Goal: Task Accomplishment & Management: Complete application form

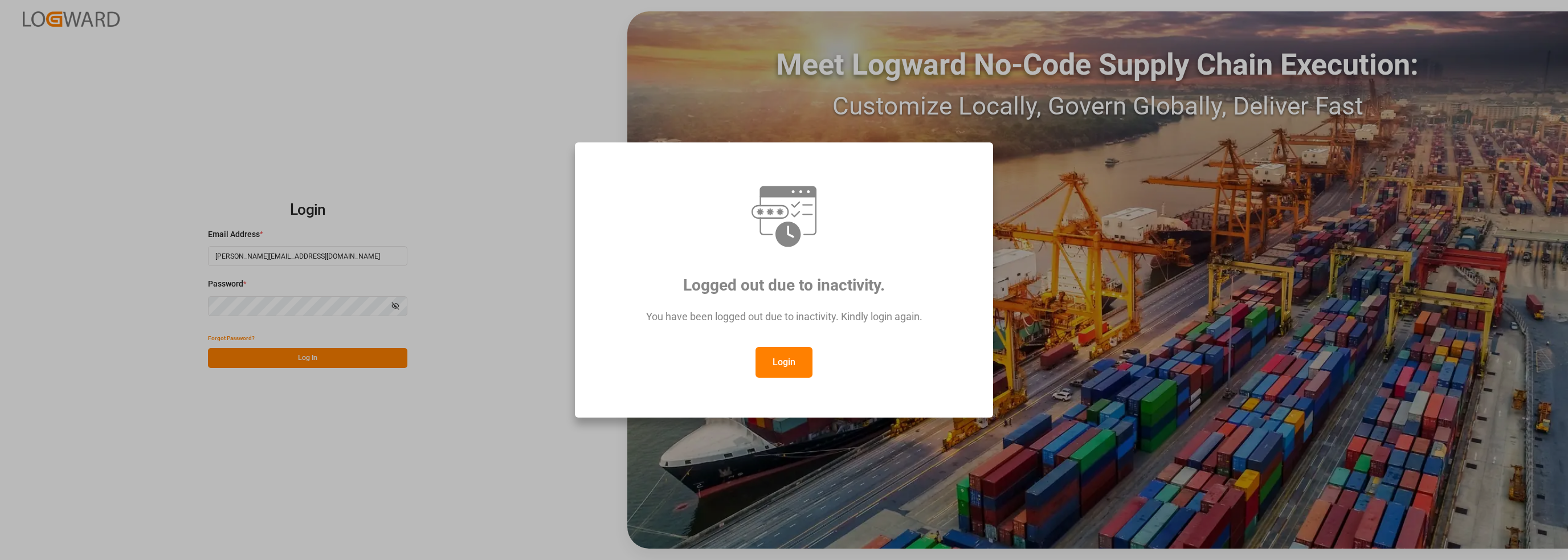
click at [773, 370] on button "Login" at bounding box center [784, 362] width 57 height 31
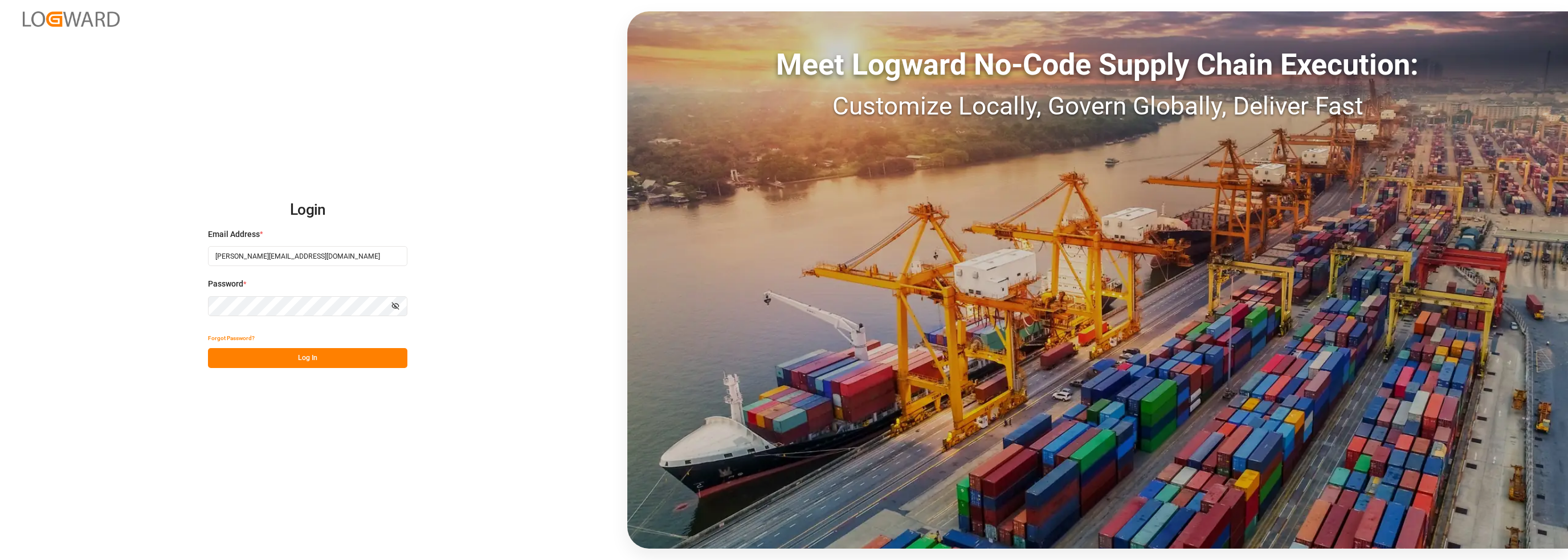
click at [310, 361] on button "Log In" at bounding box center [307, 358] width 199 height 20
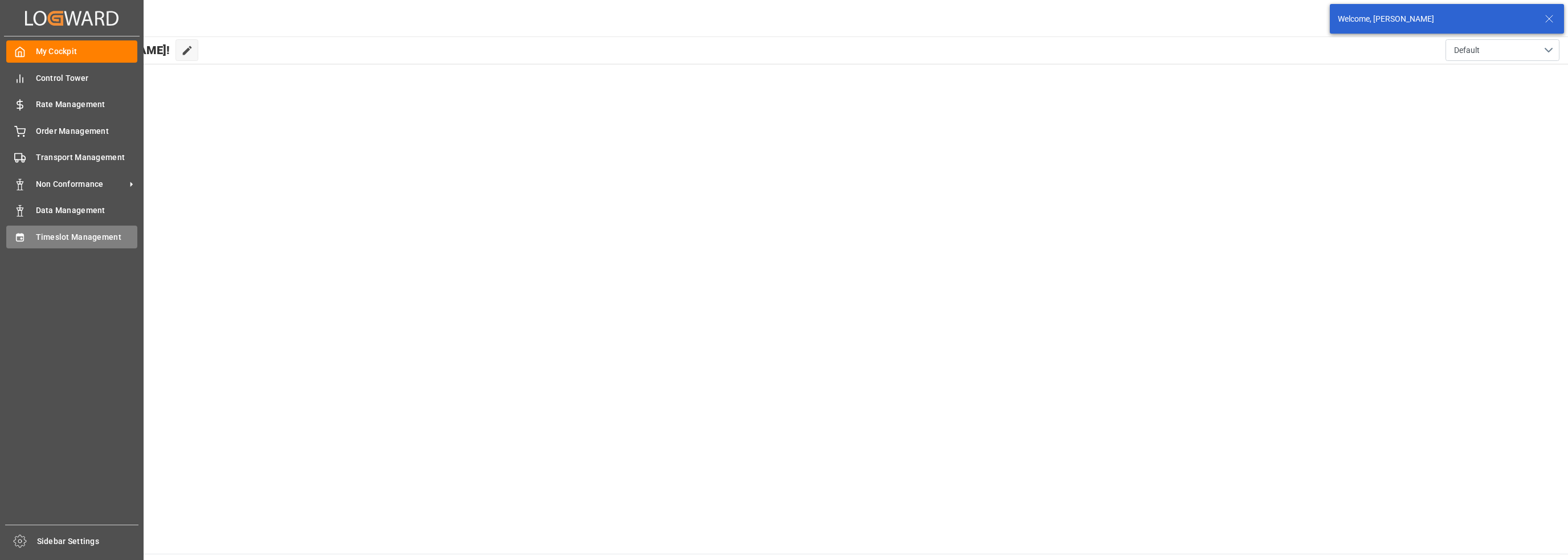
click at [42, 240] on span "Timeslot Management" at bounding box center [87, 237] width 102 height 12
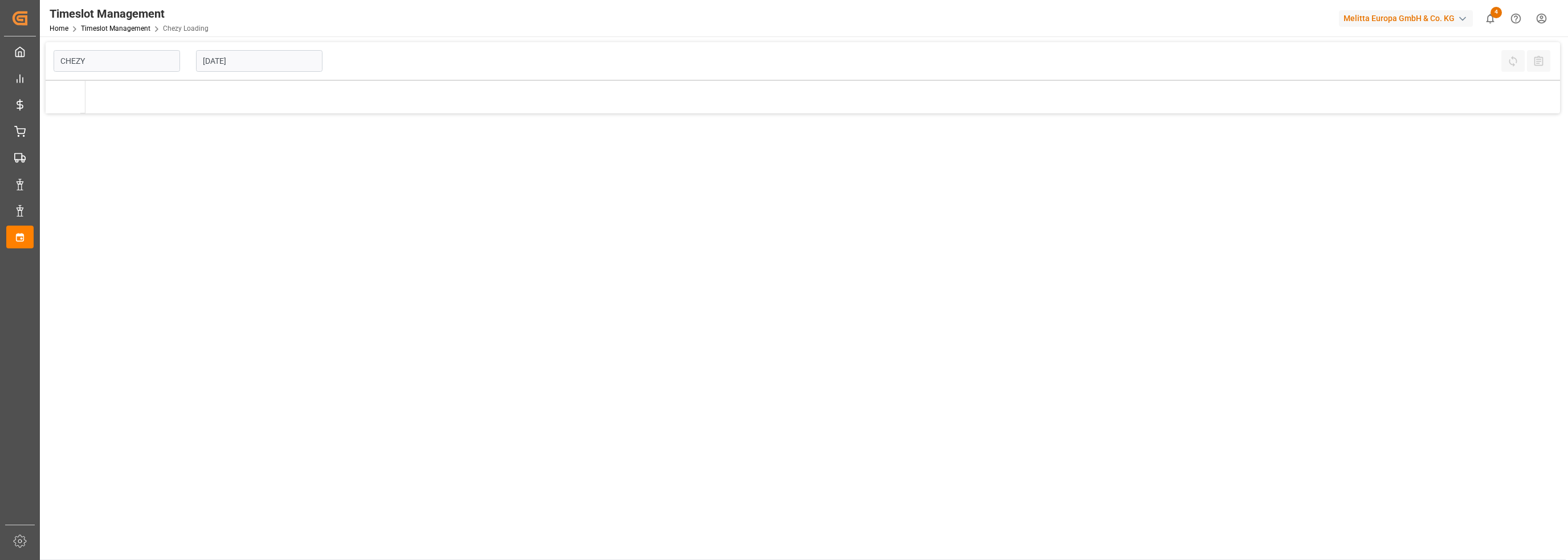
type input "Chezy Loading"
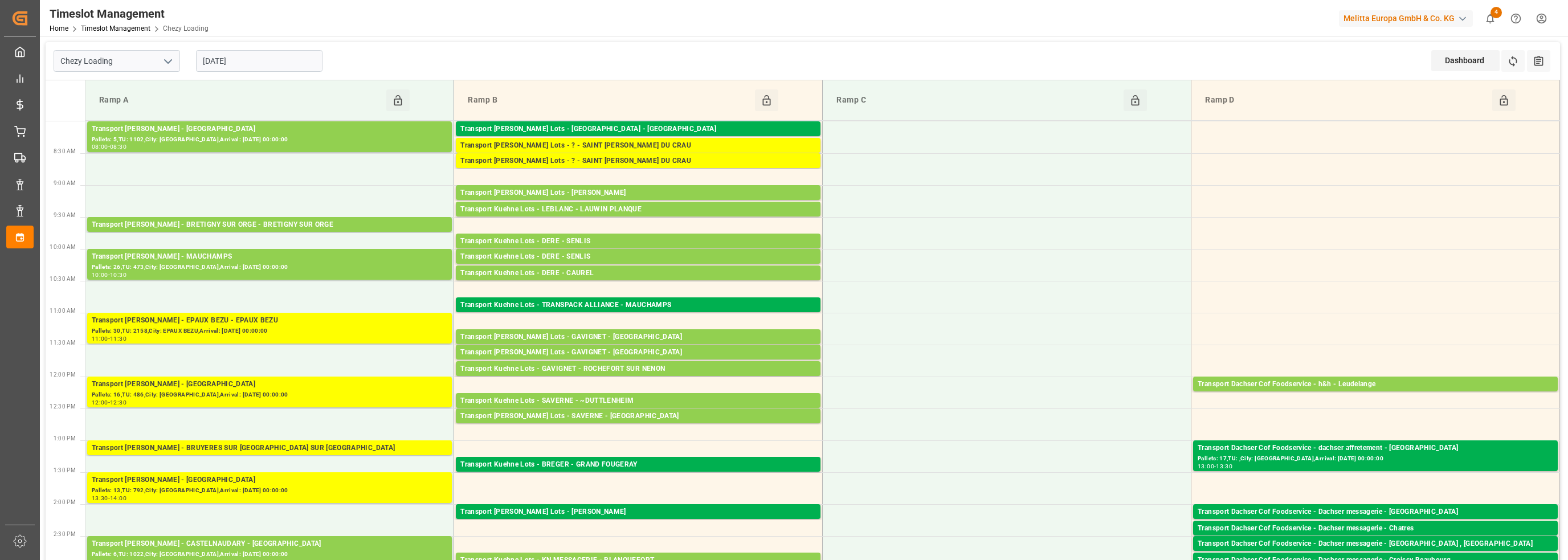
click at [241, 61] on input "[DATE]" at bounding box center [259, 61] width 126 height 22
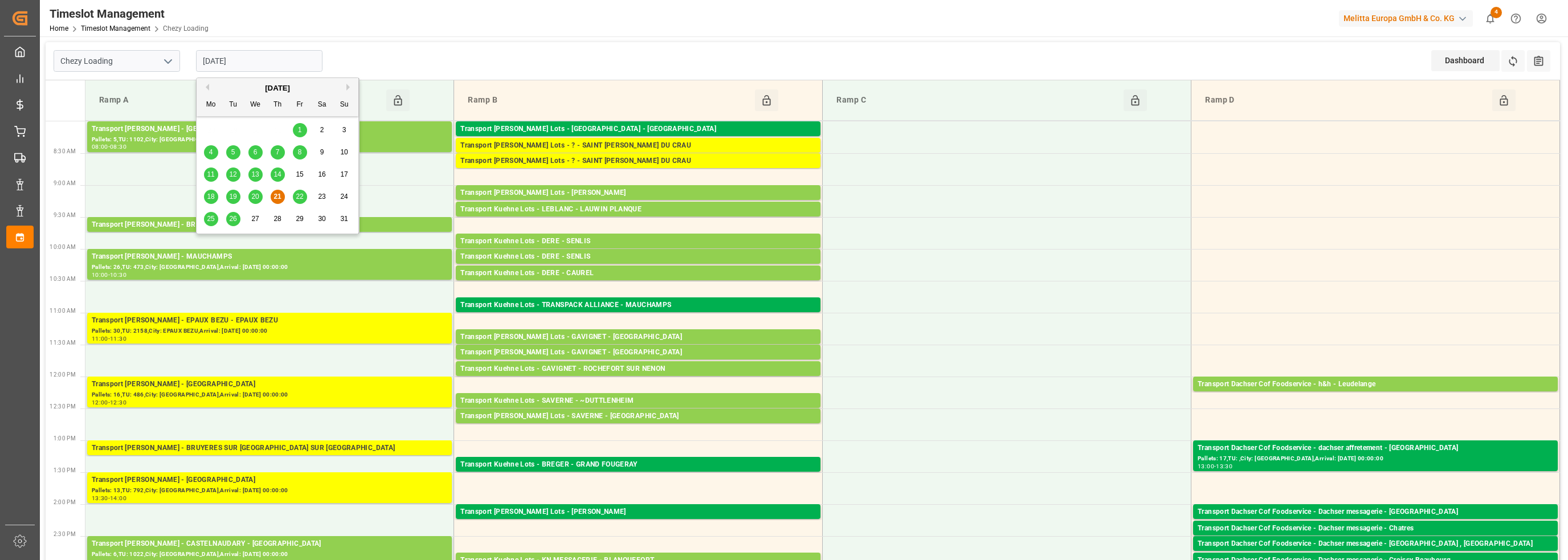
click at [301, 196] on span "22" at bounding box center [299, 196] width 8 height 8
type input "[DATE]"
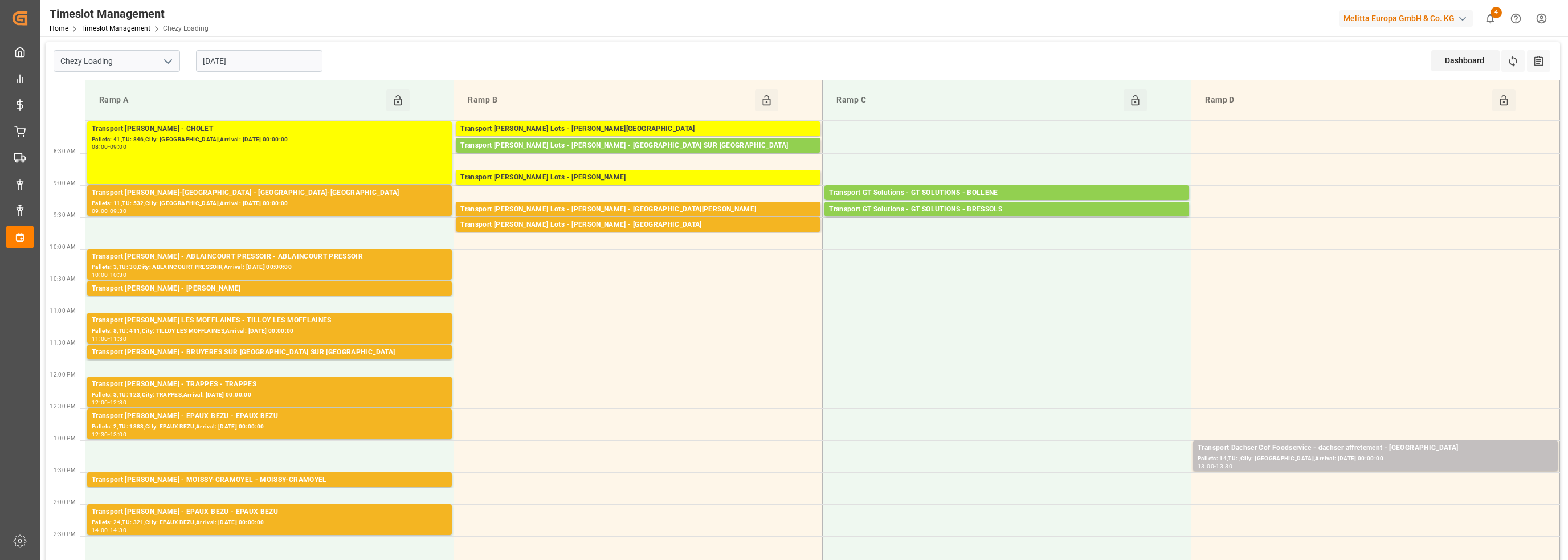
click at [173, 58] on icon "open menu" at bounding box center [168, 61] width 13 height 13
click at [129, 108] on div "Chezy Unloading" at bounding box center [116, 112] width 125 height 26
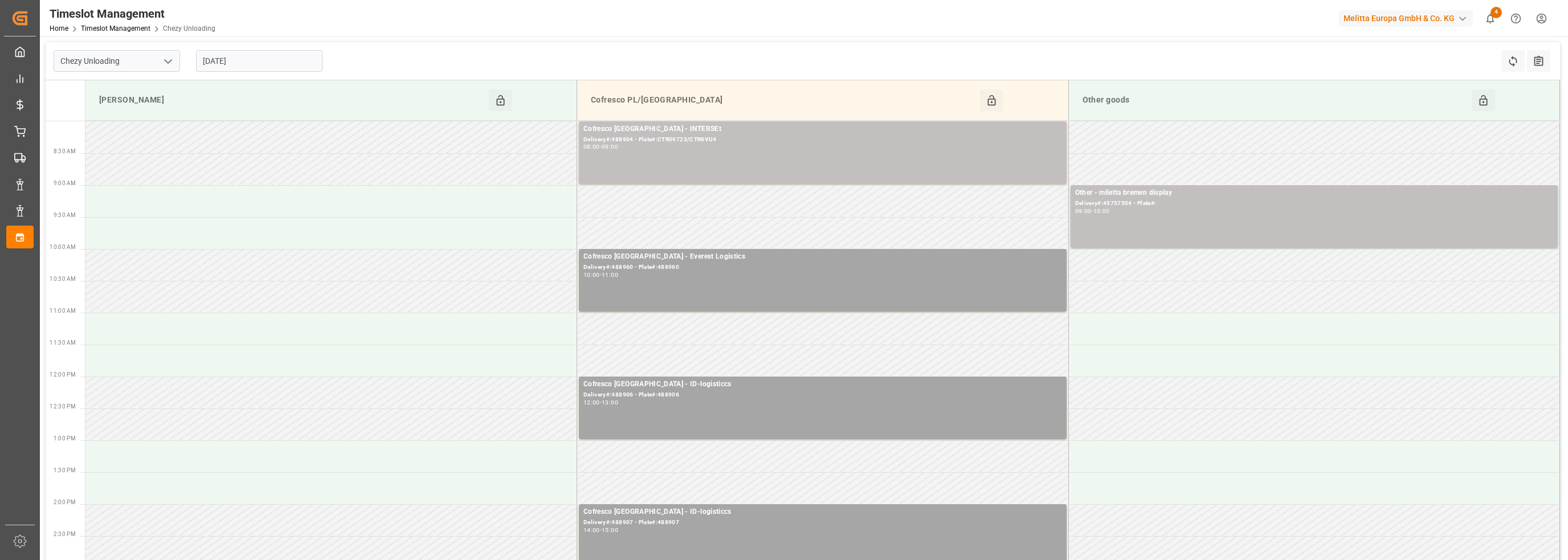
click at [166, 63] on icon "open menu" at bounding box center [168, 61] width 13 height 13
click at [121, 91] on div "Chezy Loading" at bounding box center [116, 86] width 125 height 26
type input "Chezy Loading"
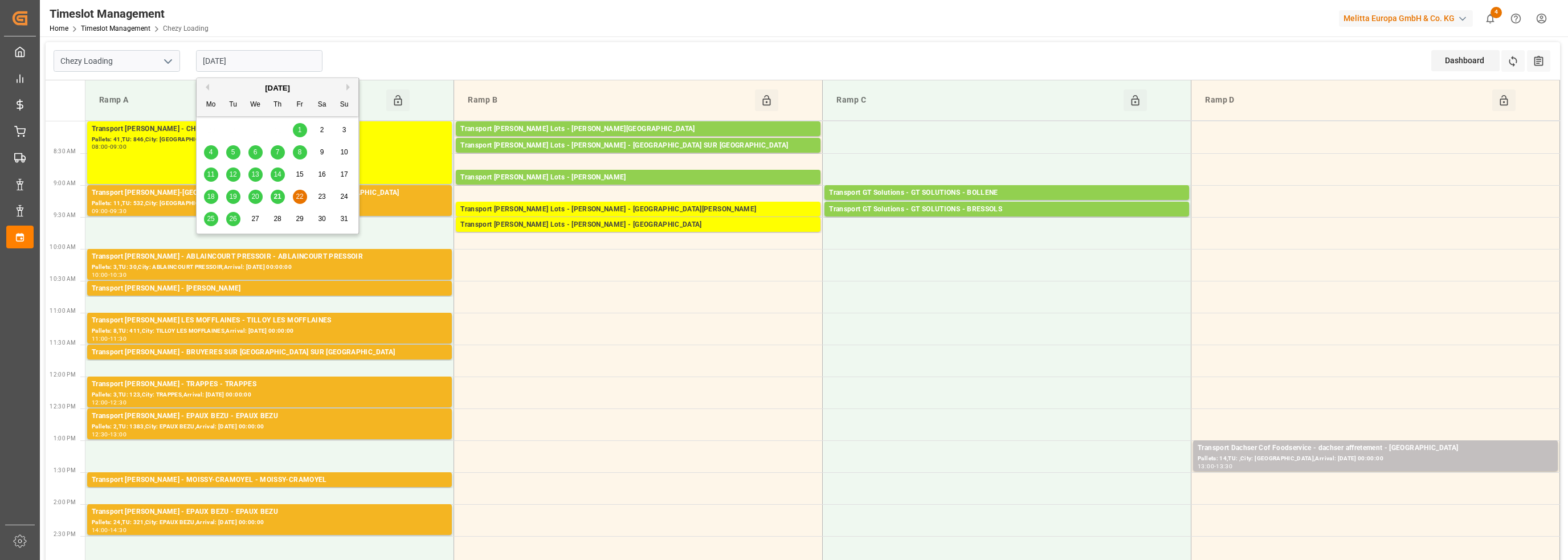
click at [251, 61] on input "[DATE]" at bounding box center [259, 61] width 126 height 22
click at [276, 198] on span "21" at bounding box center [277, 196] width 8 height 8
type input "[DATE]"
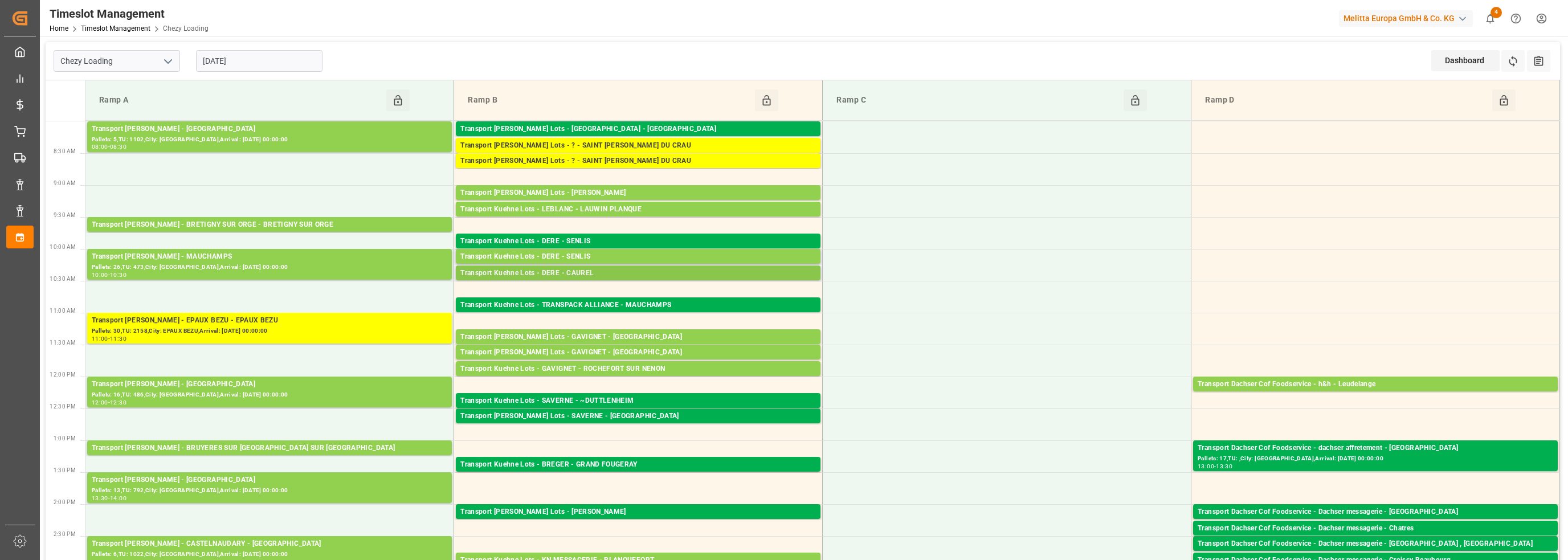
click at [603, 270] on div "Transport Kuehne Lots - DERE - CAUREL" at bounding box center [638, 274] width 356 height 12
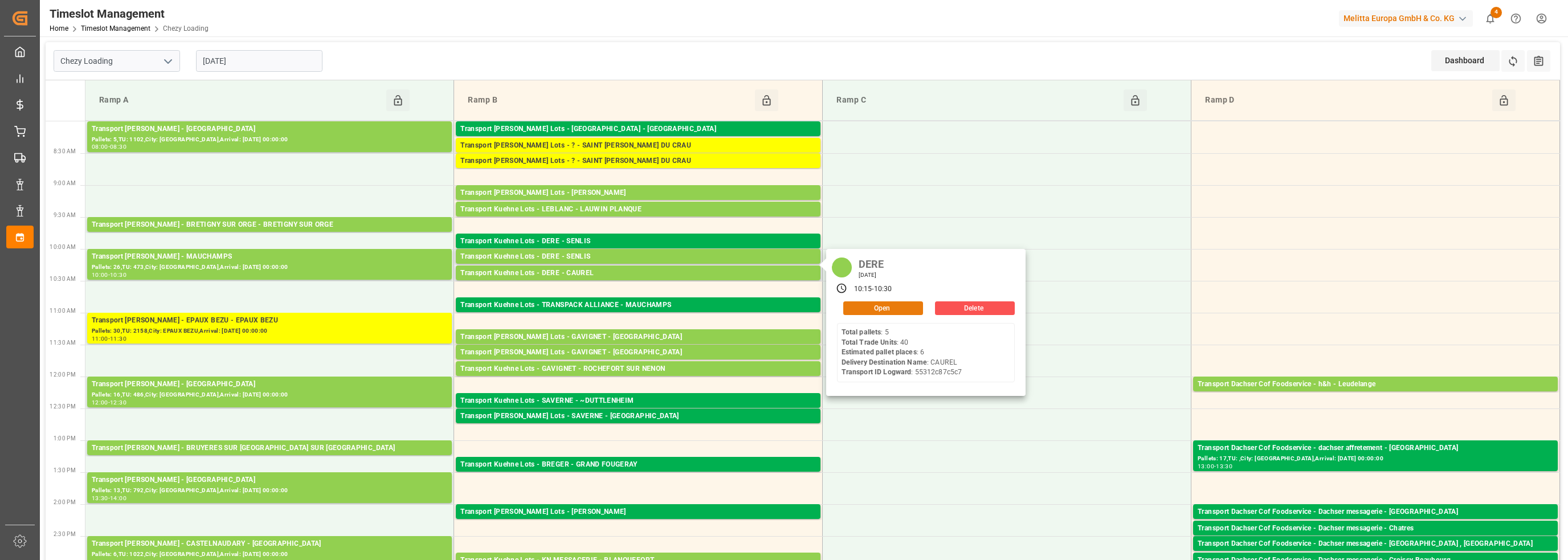
click at [882, 307] on button "Open" at bounding box center [883, 309] width 80 height 13
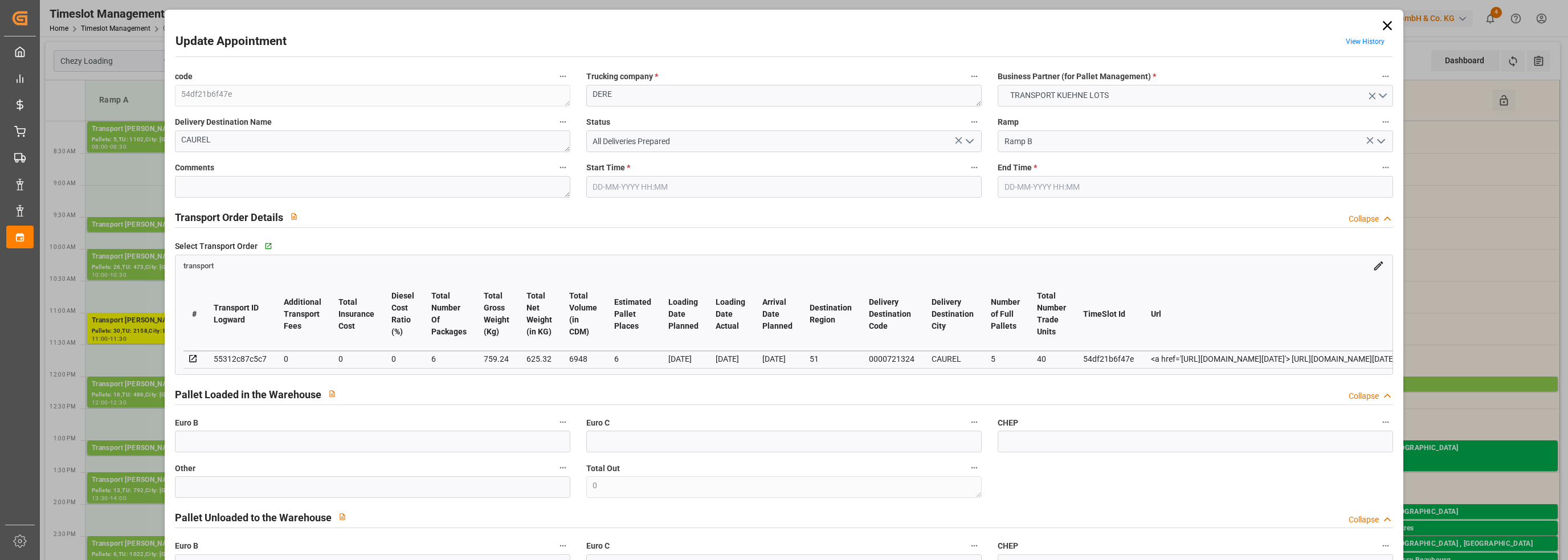
type input "[DATE] 10:15"
type input "[DATE] 10:30"
type input "[DATE] 14:28"
type input "[DATE] 11:34"
type input "[DATE]"
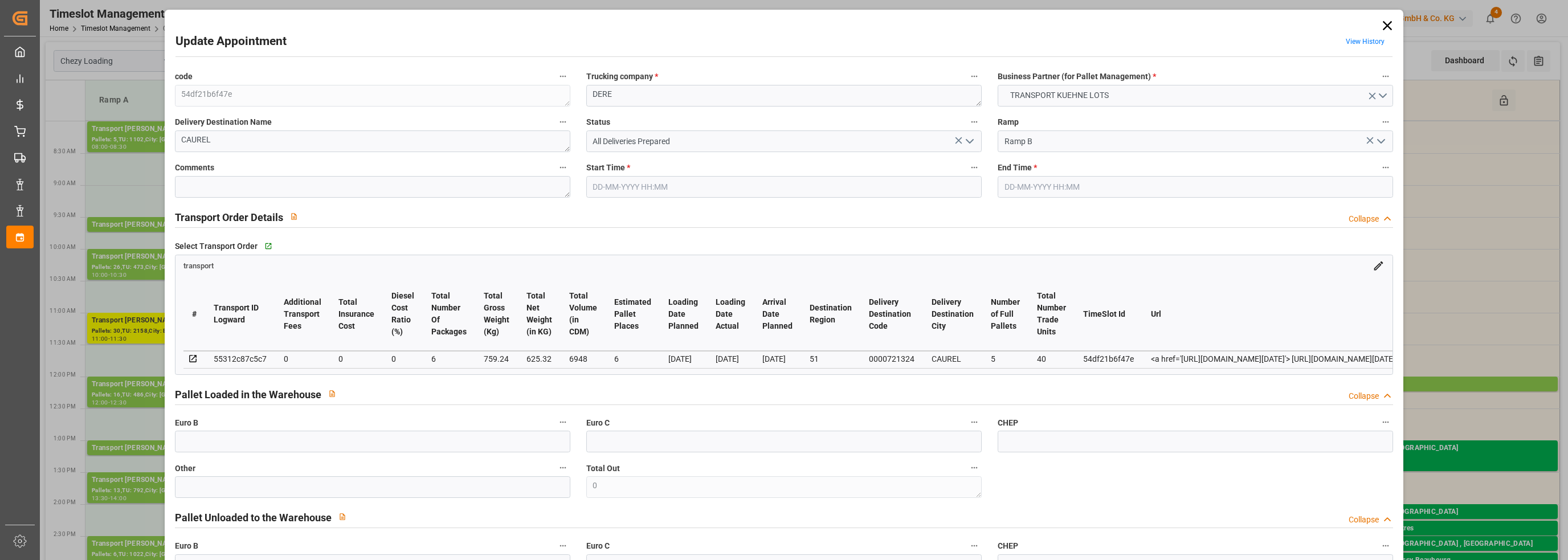
type input "[DATE]"
click at [1380, 24] on icon at bounding box center [1387, 25] width 16 height 16
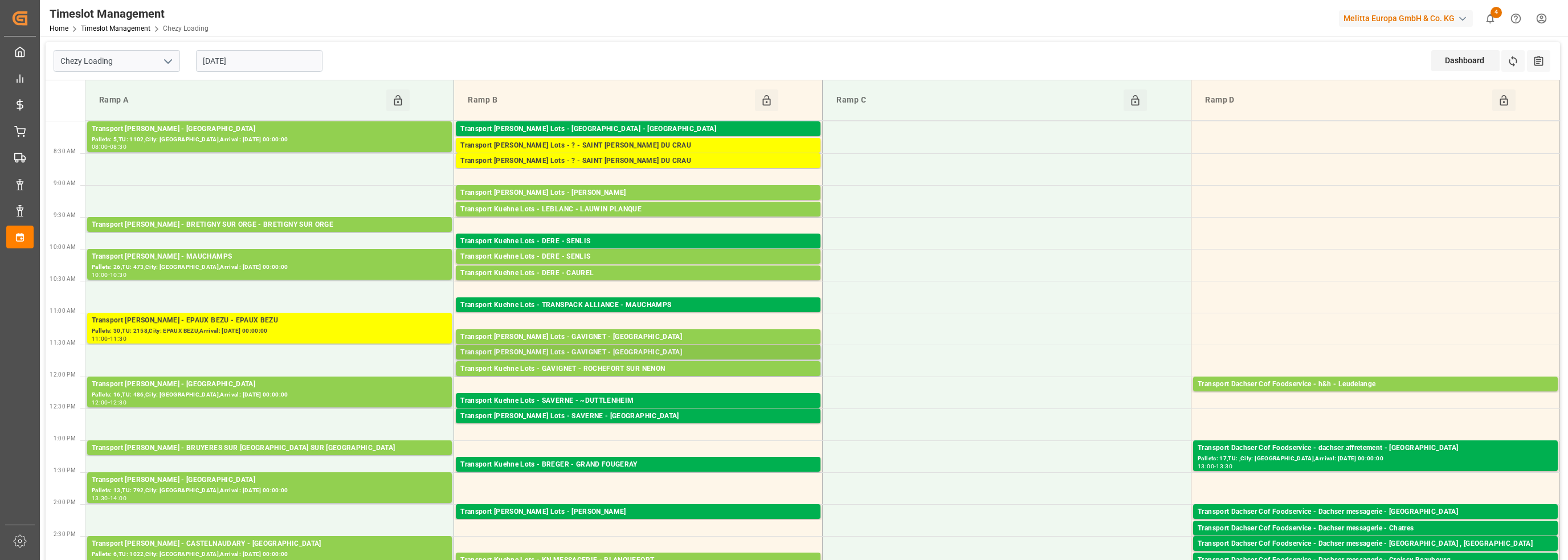
click at [643, 349] on div "Transport [PERSON_NAME] Lots - GAVIGNET - [GEOGRAPHIC_DATA]" at bounding box center [638, 353] width 356 height 12
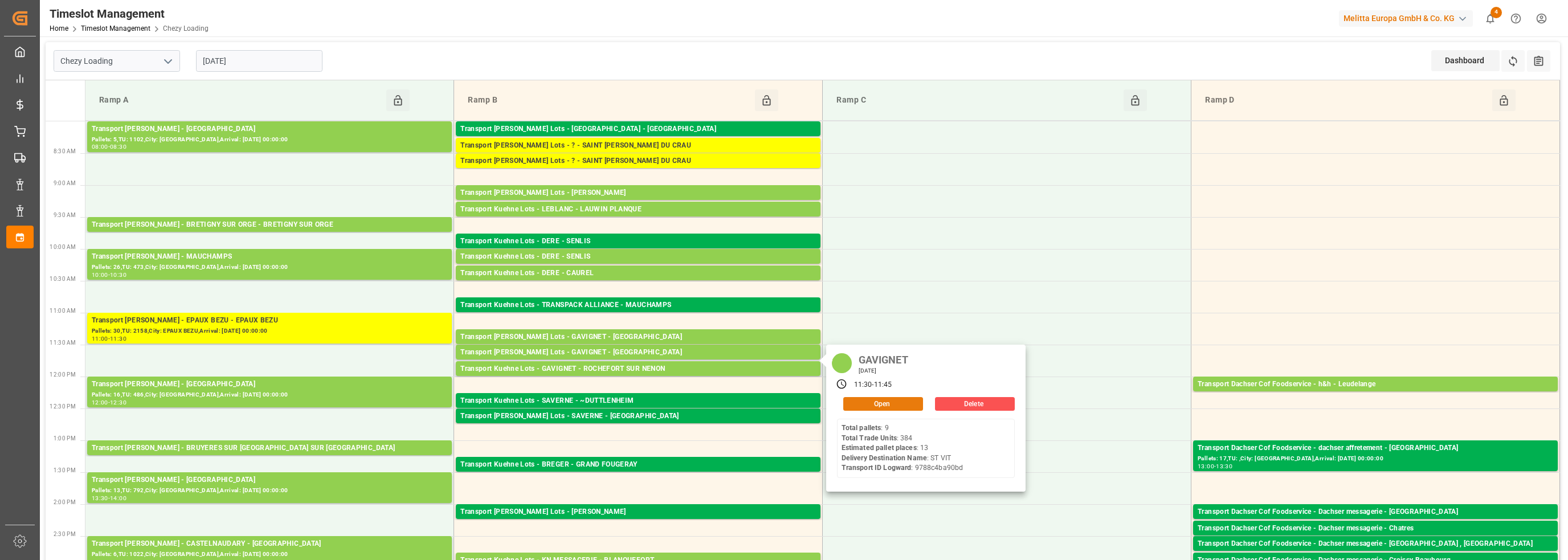
click at [879, 401] on button "Open" at bounding box center [883, 404] width 80 height 13
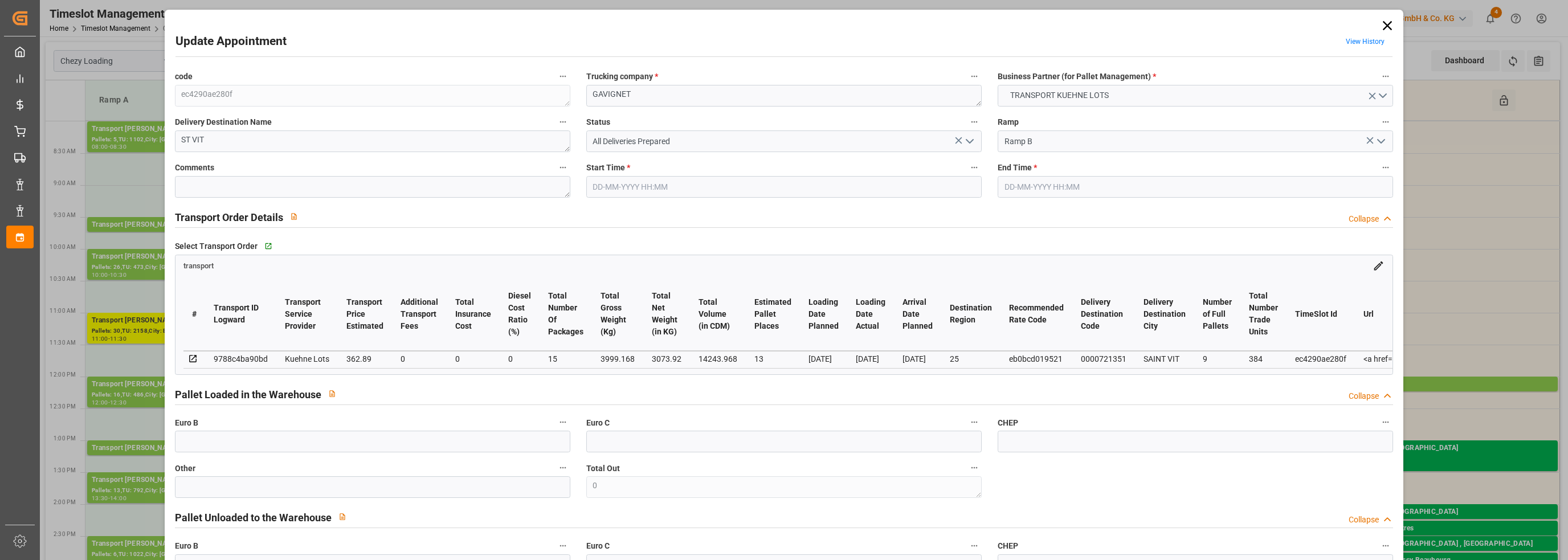
type input "[DATE] 11:30"
type input "[DATE] 11:45"
type input "[DATE] 13:47"
type input "[DATE] 11:27"
type input "[DATE]"
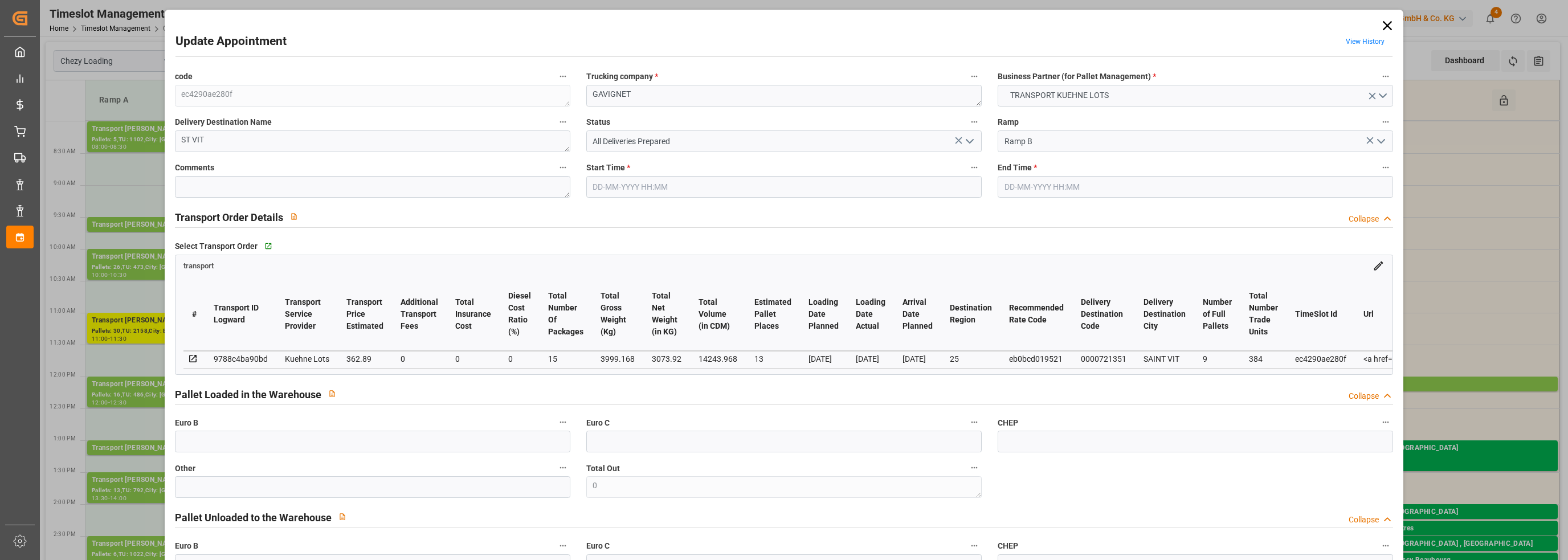
type input "[DATE]"
click at [1386, 27] on icon at bounding box center [1387, 25] width 16 height 16
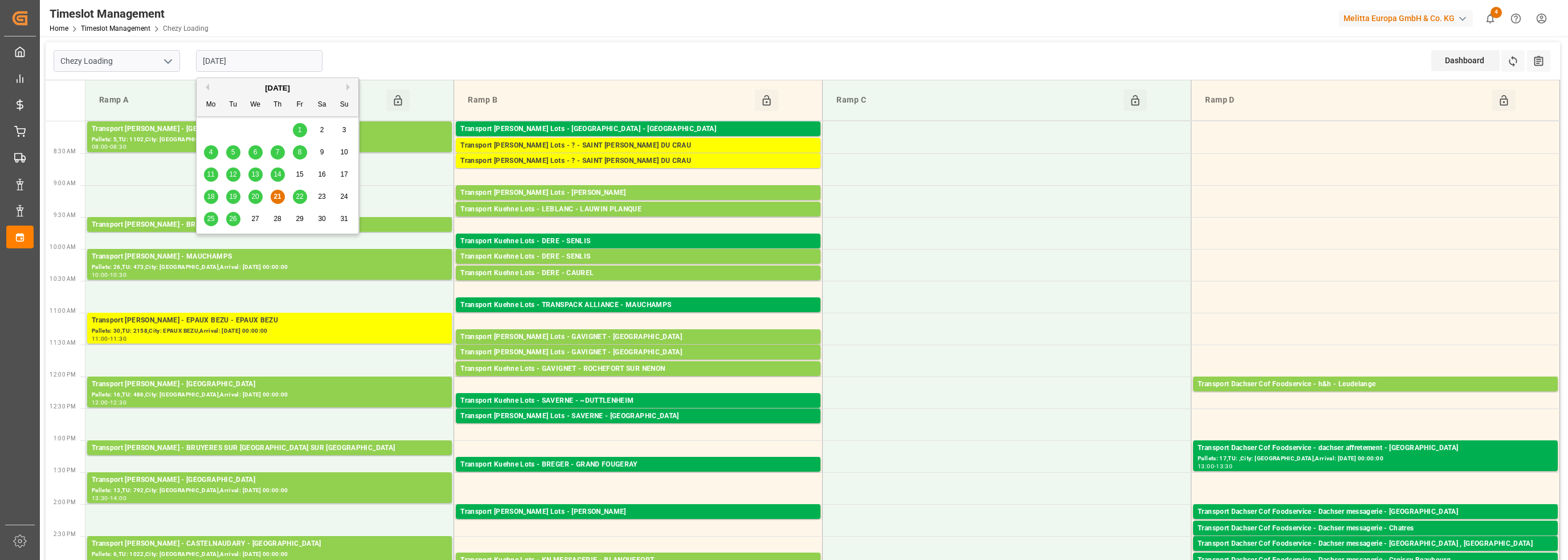
click at [241, 63] on input "[DATE]" at bounding box center [259, 61] width 126 height 22
click at [295, 198] on div "22" at bounding box center [299, 197] width 14 height 13
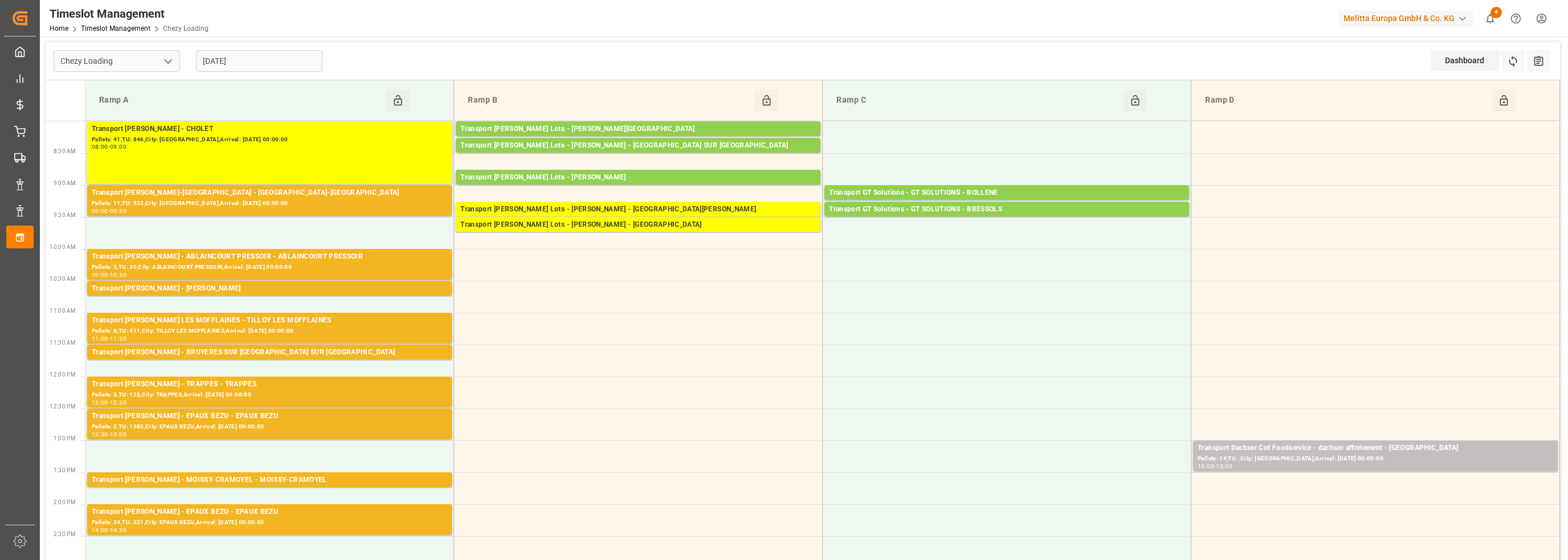
click at [256, 63] on input "[DATE]" at bounding box center [259, 61] width 126 height 22
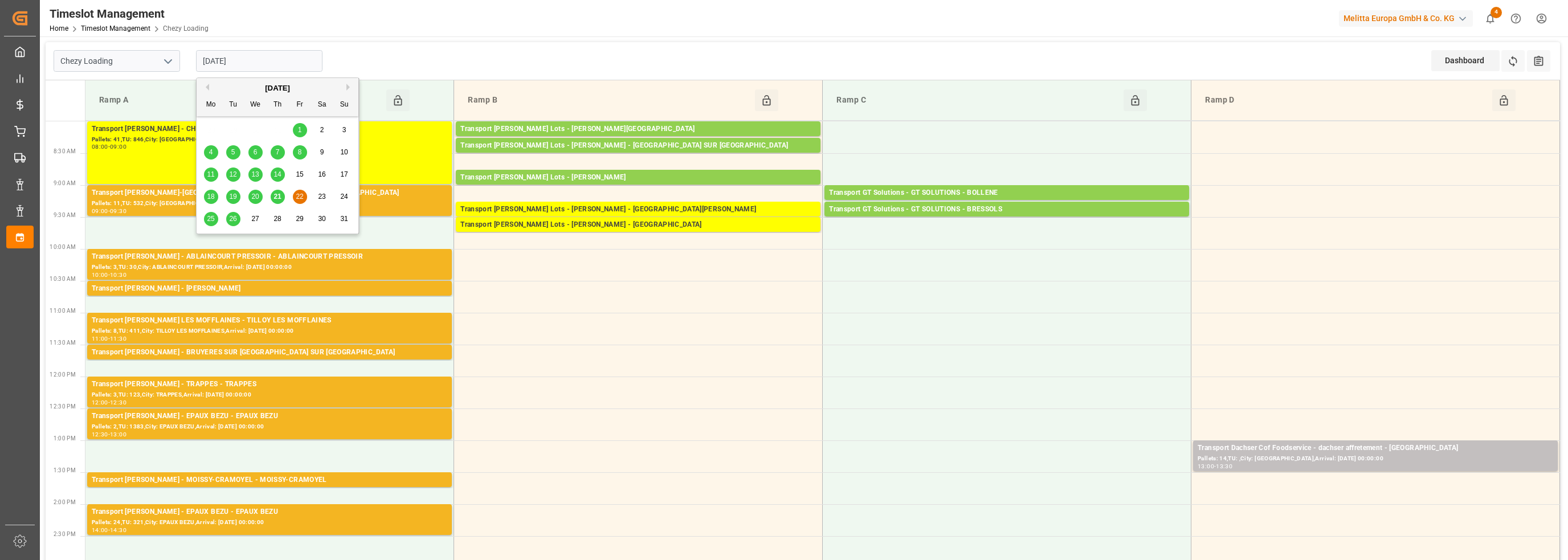
click at [278, 197] on span "21" at bounding box center [277, 196] width 8 height 8
type input "[DATE]"
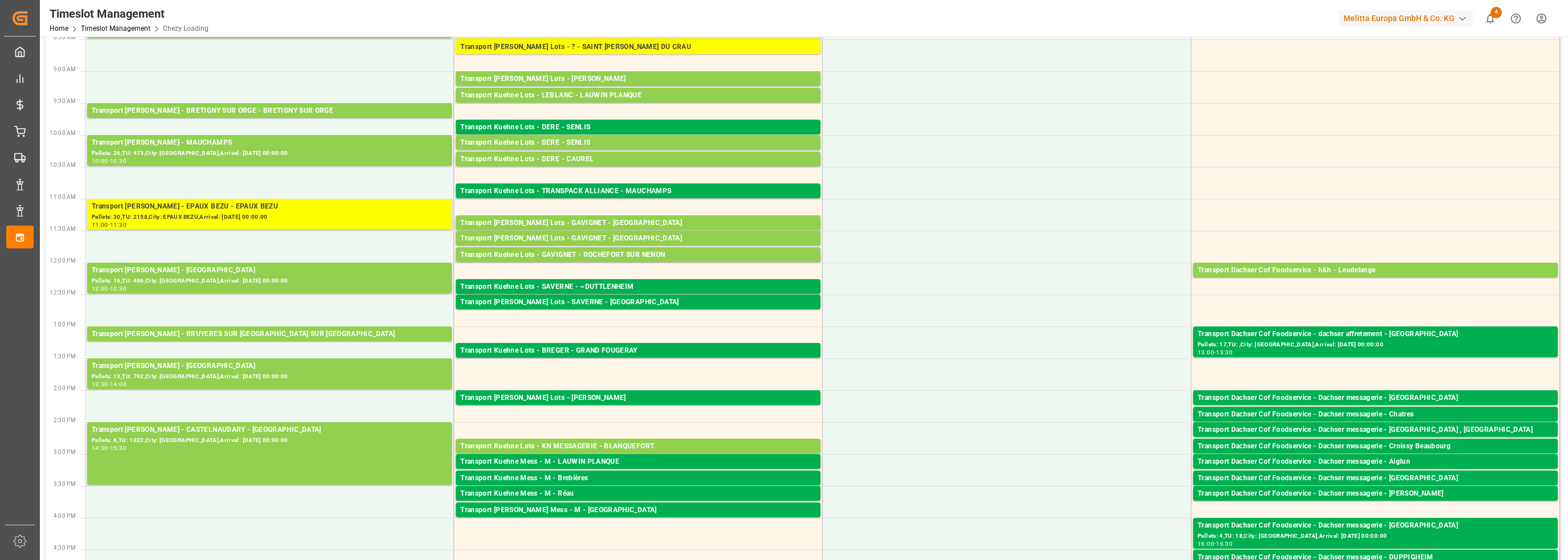
scroll to position [171, 0]
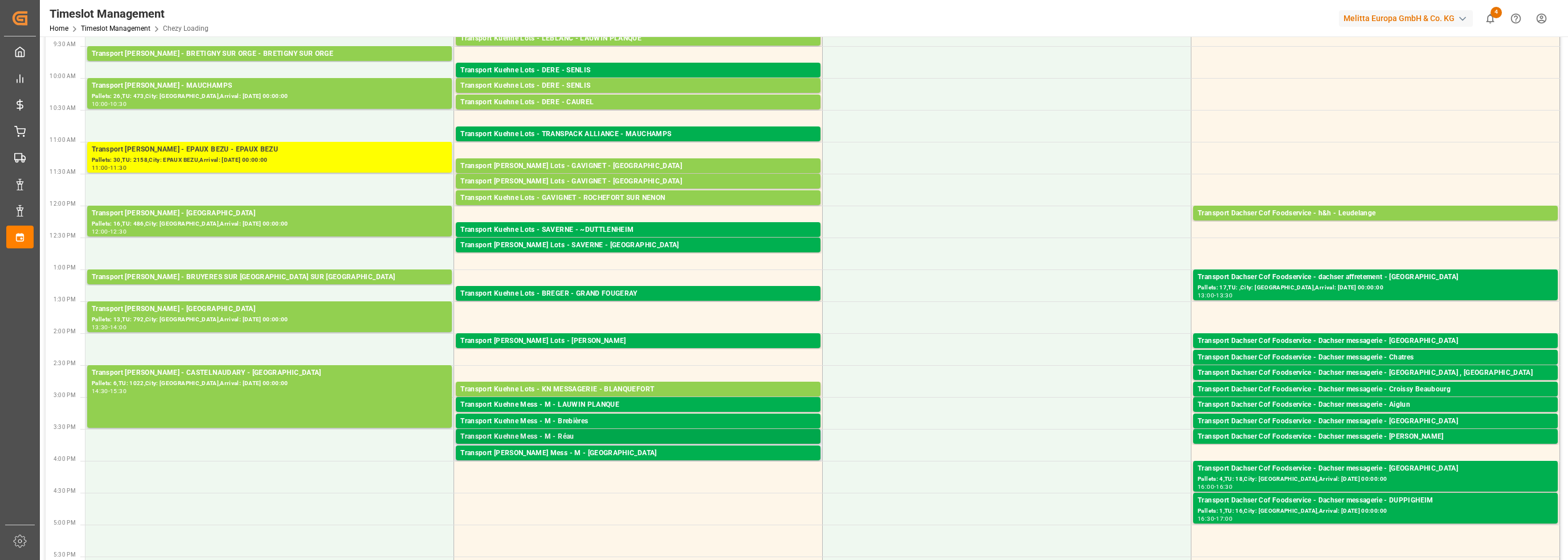
click at [580, 436] on div "Transport Kuehne Mess - M - Réau" at bounding box center [638, 437] width 356 height 12
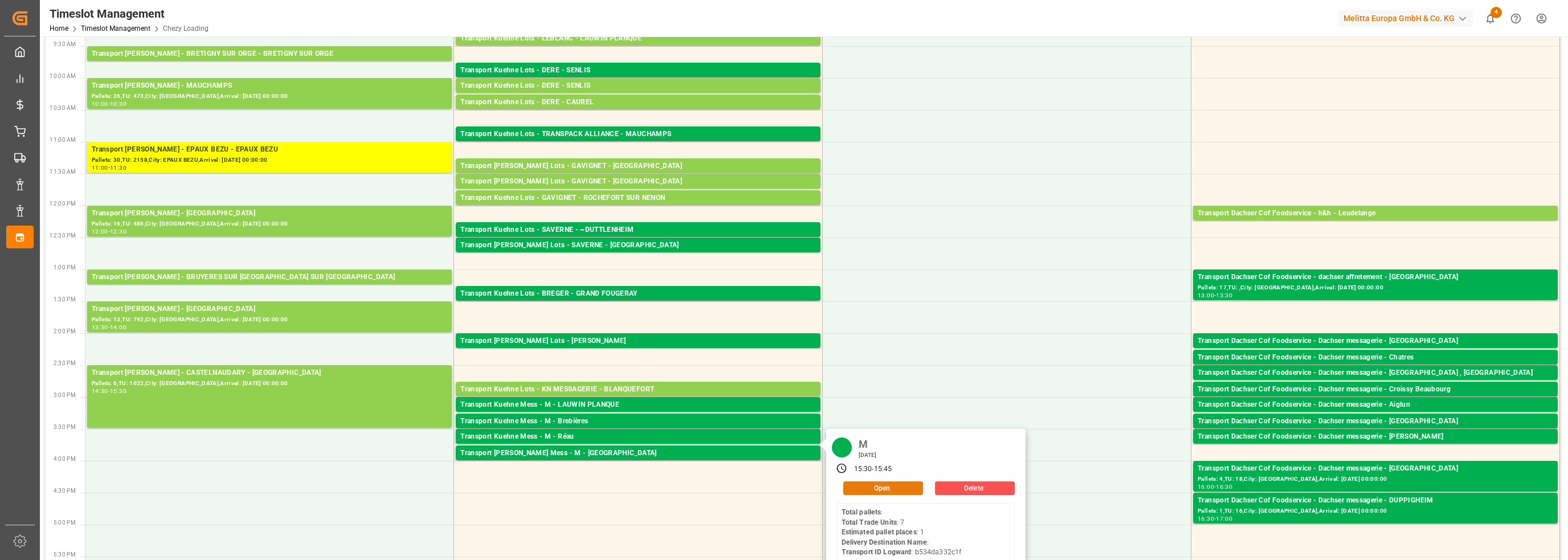
click at [877, 489] on button "Open" at bounding box center [883, 489] width 80 height 13
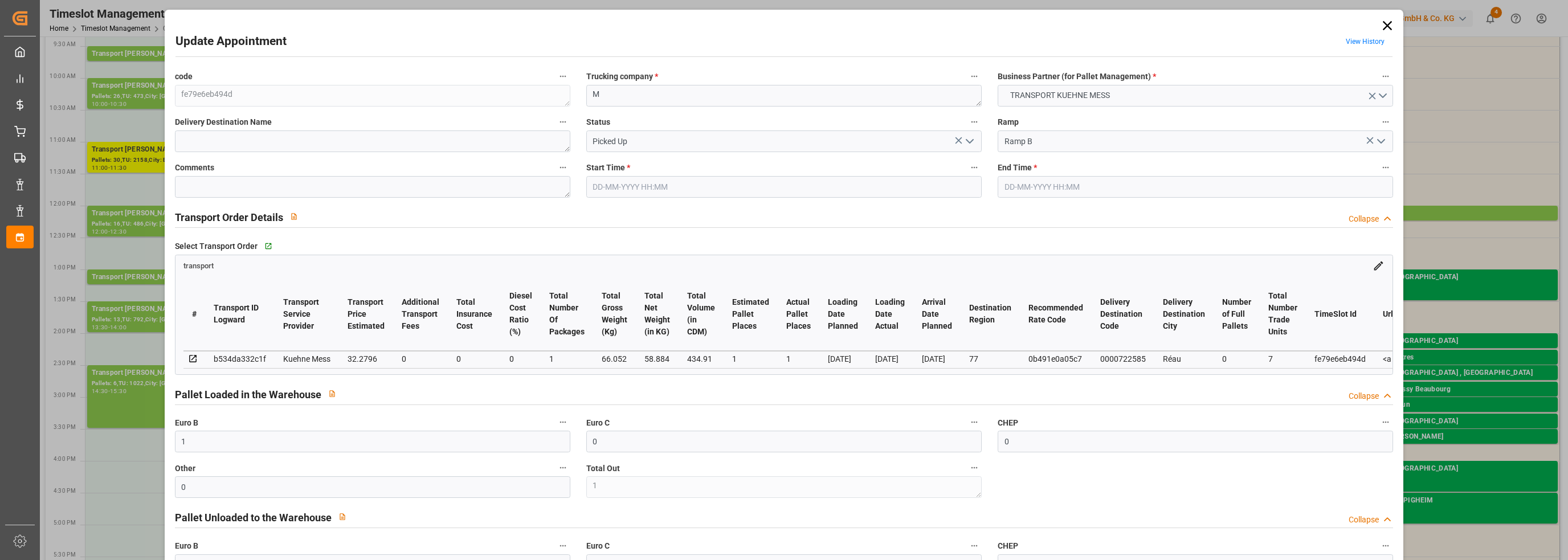
type input "[DATE] 15:30"
type input "[DATE] 15:45"
type input "[DATE] 12:13"
type input "[DATE] 12:12"
type input "[DATE]"
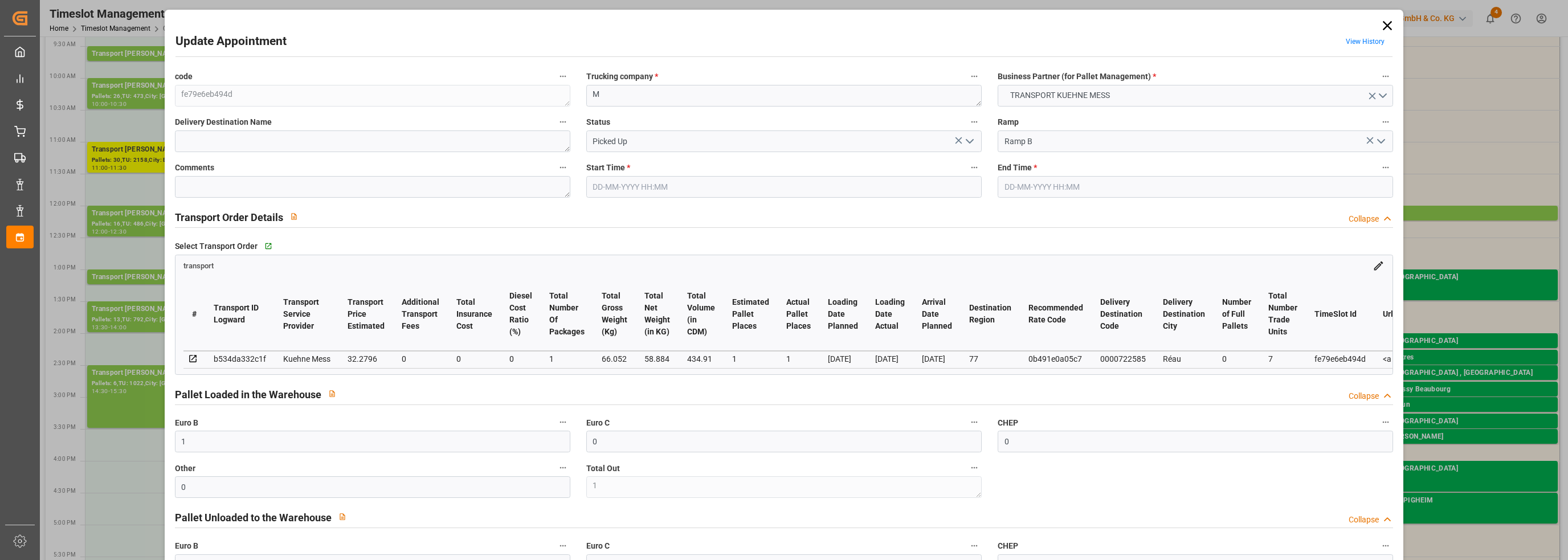
type input "[DATE]"
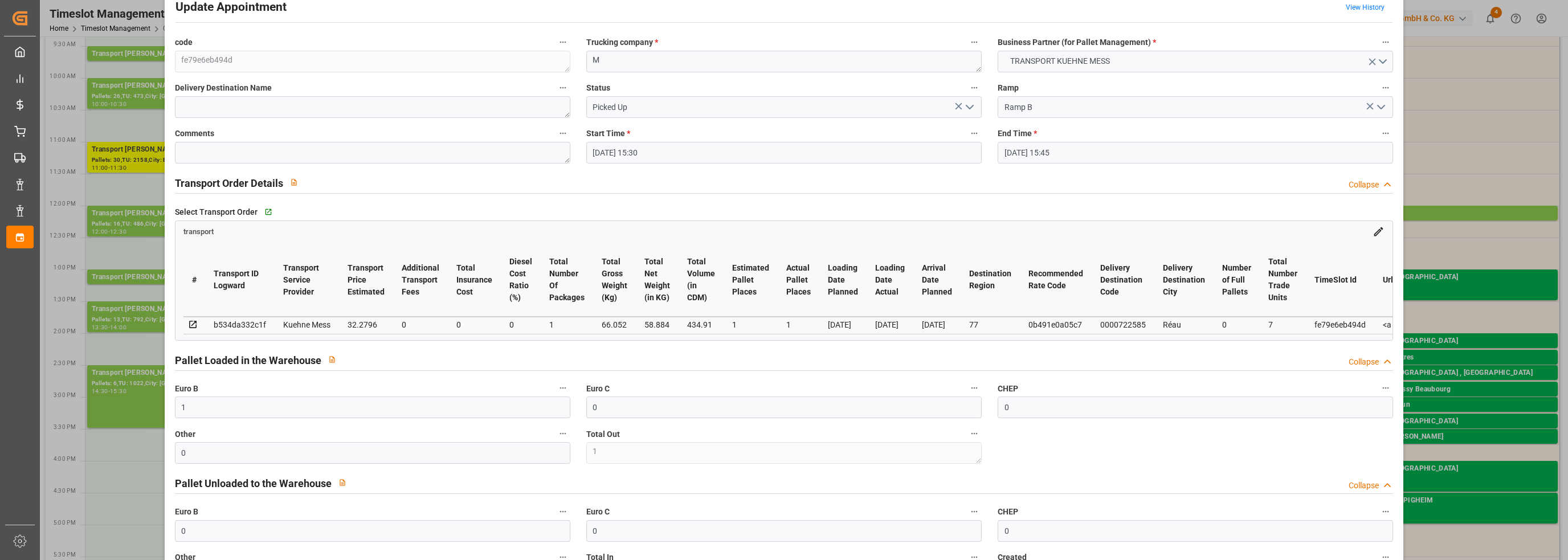
scroll to position [0, 0]
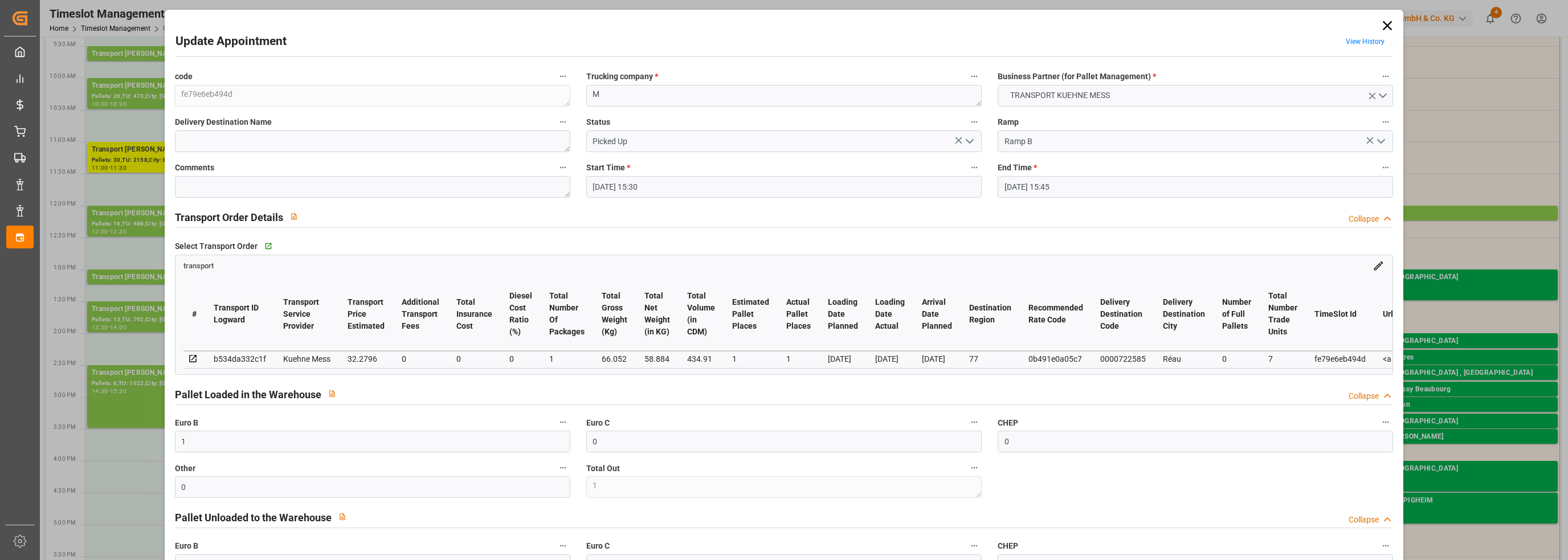
click at [1383, 26] on icon at bounding box center [1387, 25] width 16 height 16
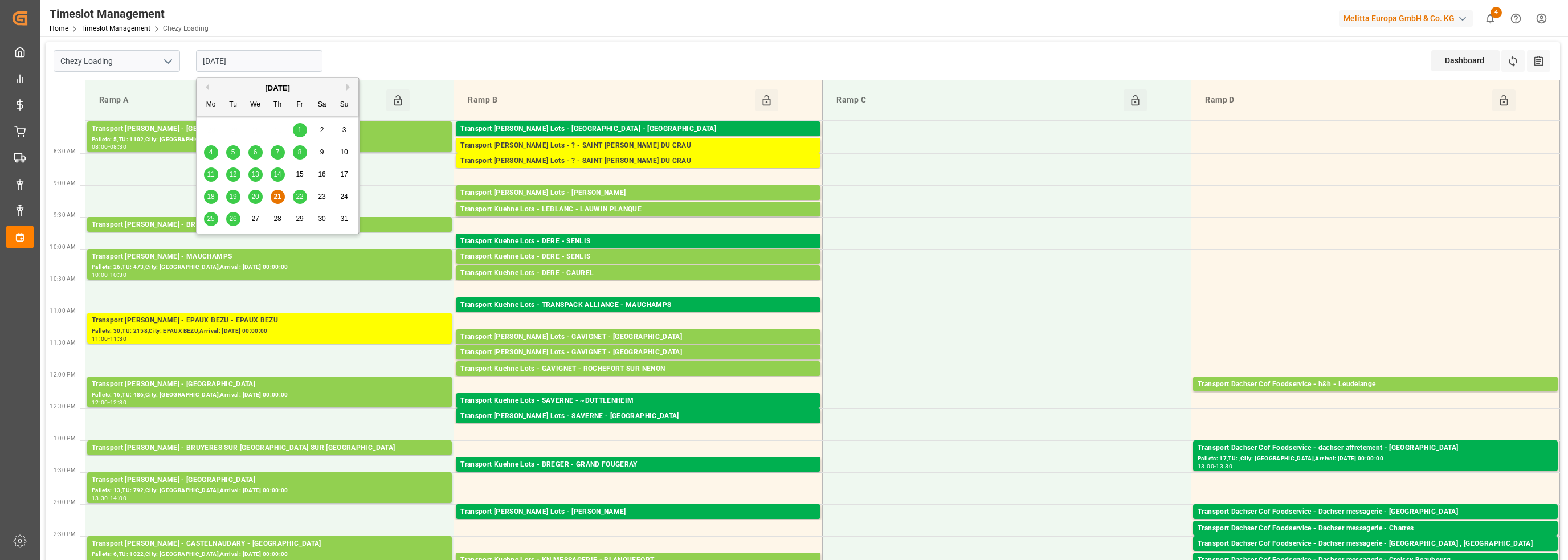
click at [256, 60] on input "[DATE]" at bounding box center [259, 61] width 126 height 22
click at [293, 193] on div "22" at bounding box center [299, 197] width 14 height 13
type input "[DATE]"
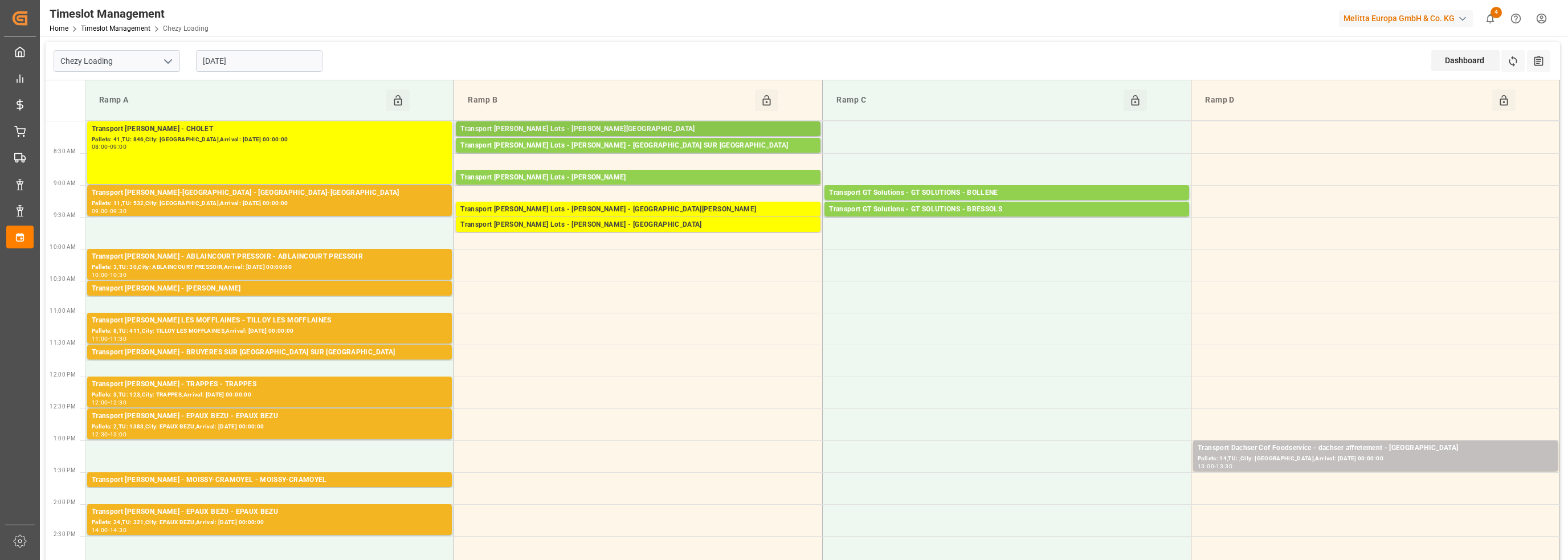
click at [649, 129] on div "Transport [PERSON_NAME] Lots - [PERSON_NAME][GEOGRAPHIC_DATA]" at bounding box center [638, 129] width 356 height 12
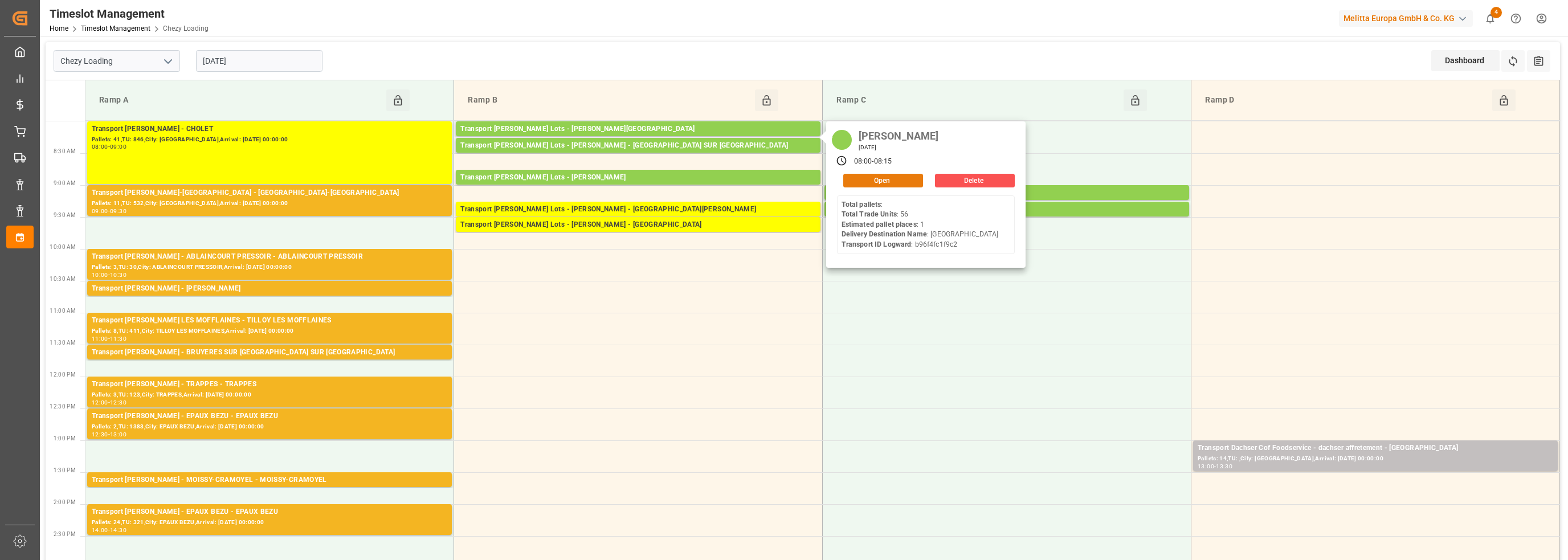
click at [881, 178] on button "Open" at bounding box center [883, 181] width 80 height 13
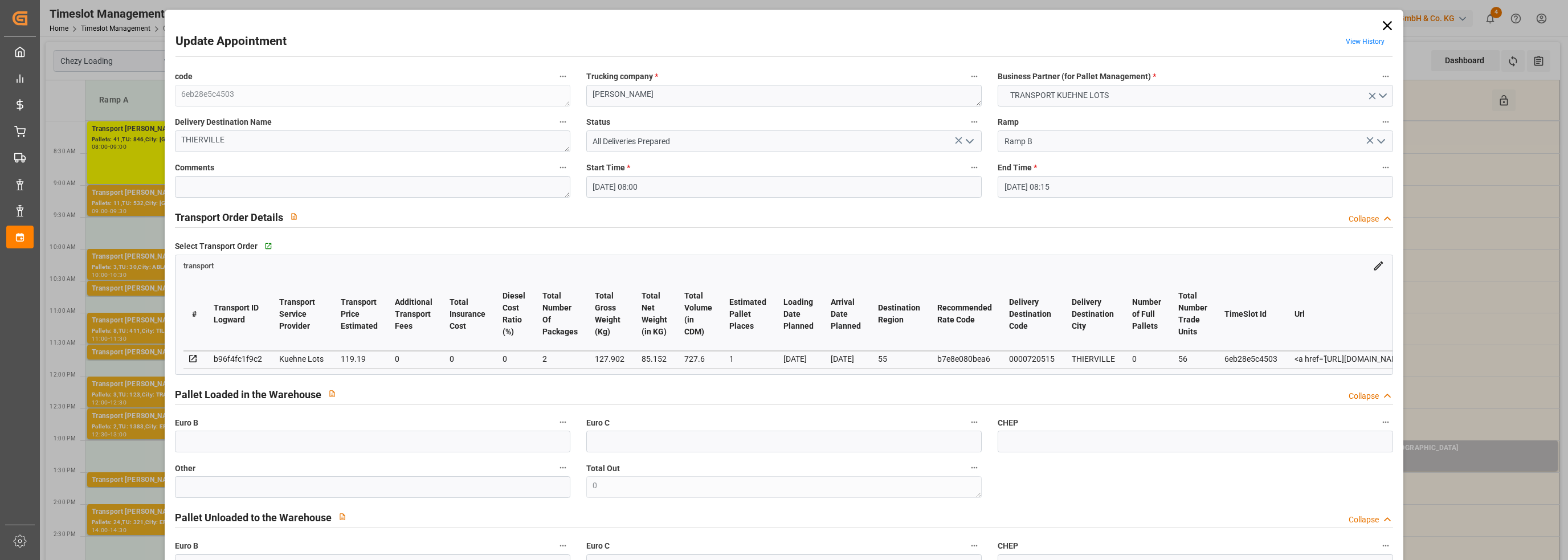
type input "[DATE] 08:00"
type input "[DATE] 08:15"
type input "[DATE] 12:30"
type input "[DATE] 11:46"
type input "[DATE]"
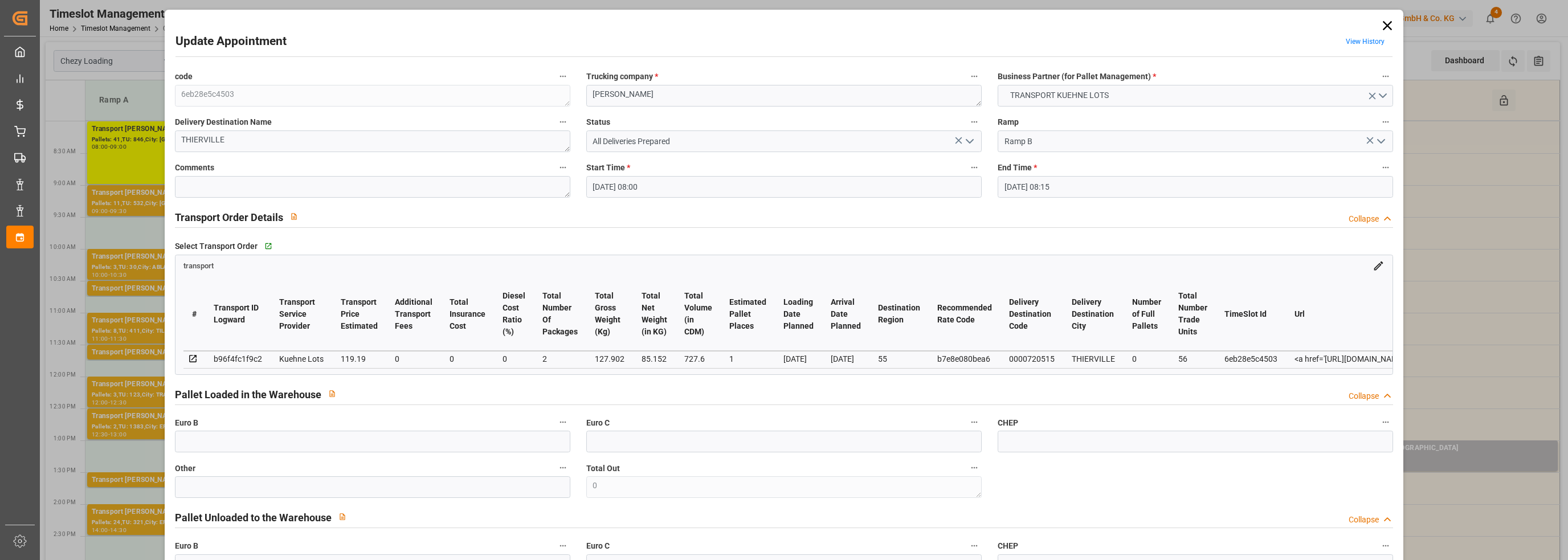
type input "[DATE]"
click at [1381, 27] on icon at bounding box center [1387, 25] width 16 height 16
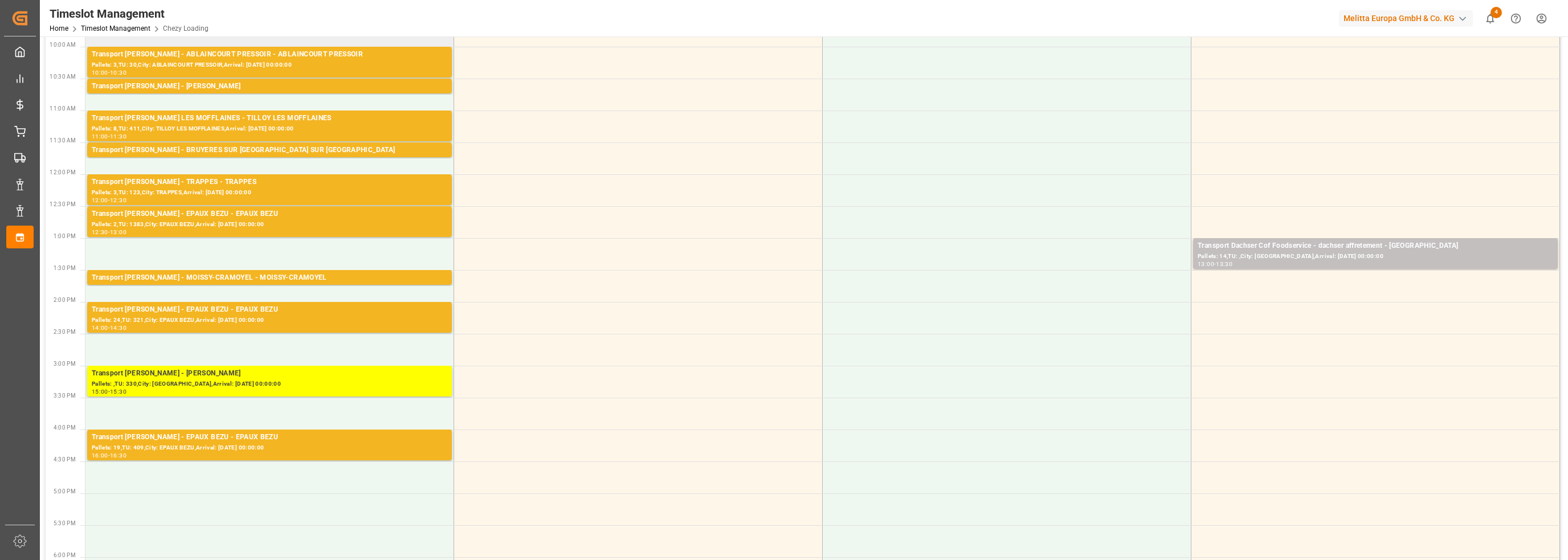
scroll to position [228, 0]
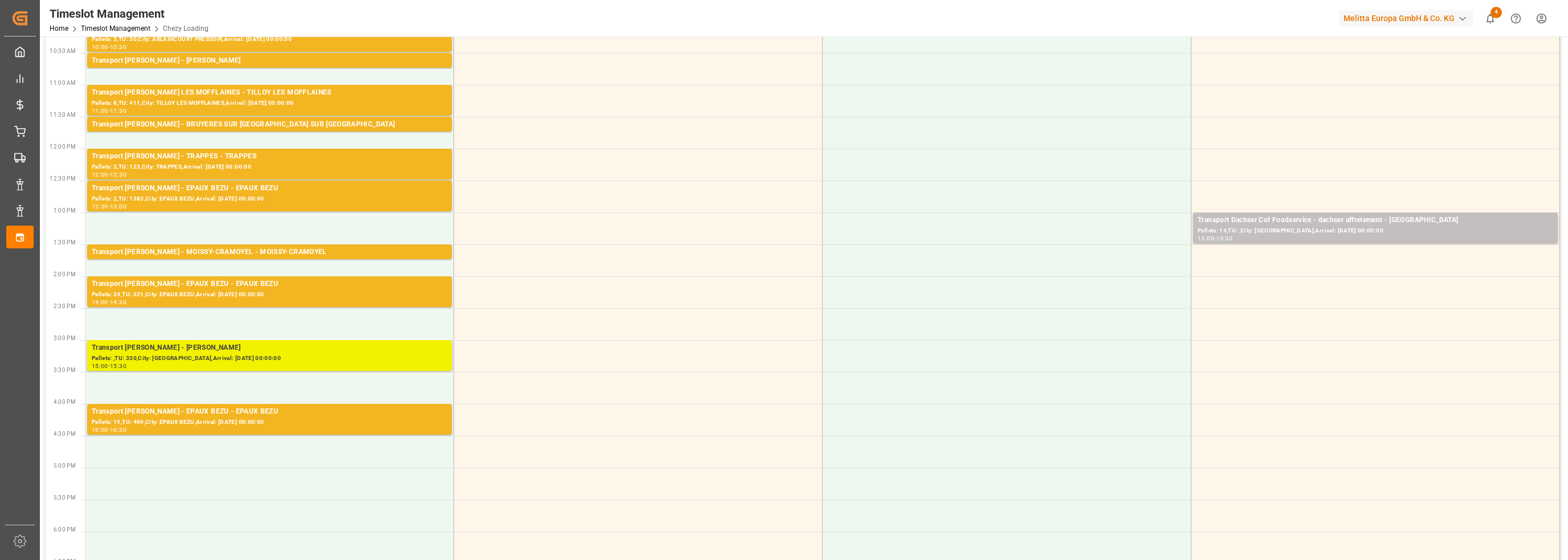
click at [257, 363] on div "15:00 - 15:30" at bounding box center [269, 366] width 356 height 6
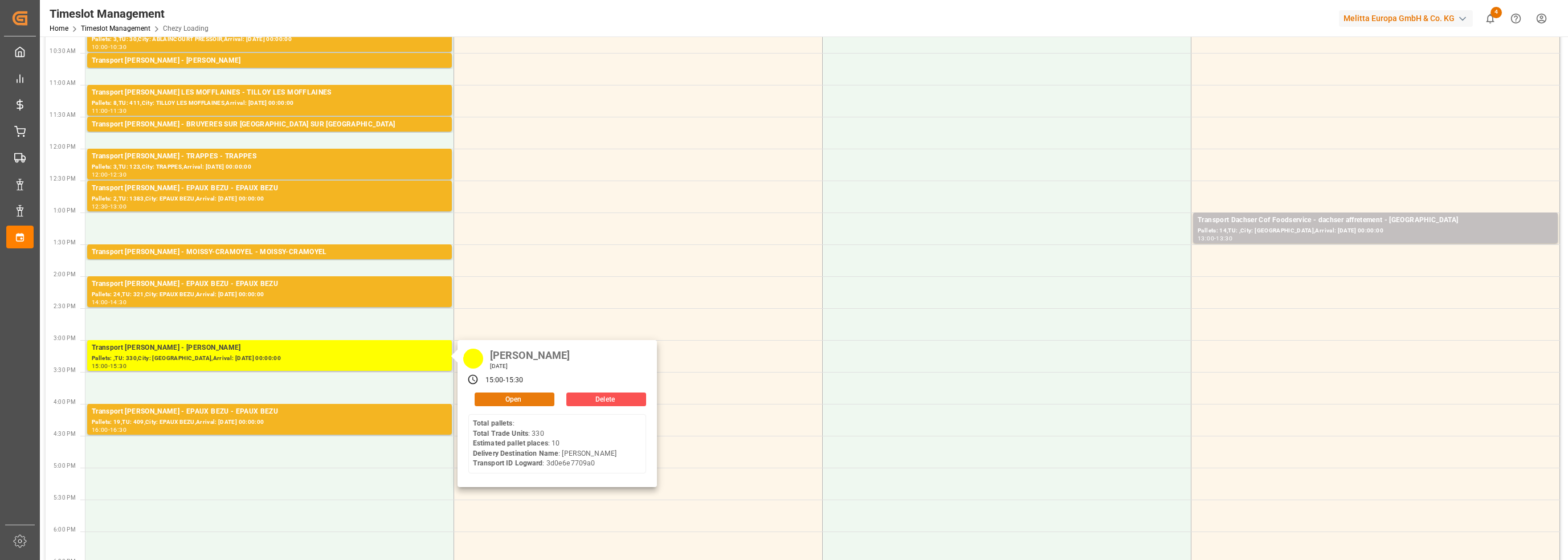
click at [515, 399] on button "Open" at bounding box center [515, 399] width 80 height 13
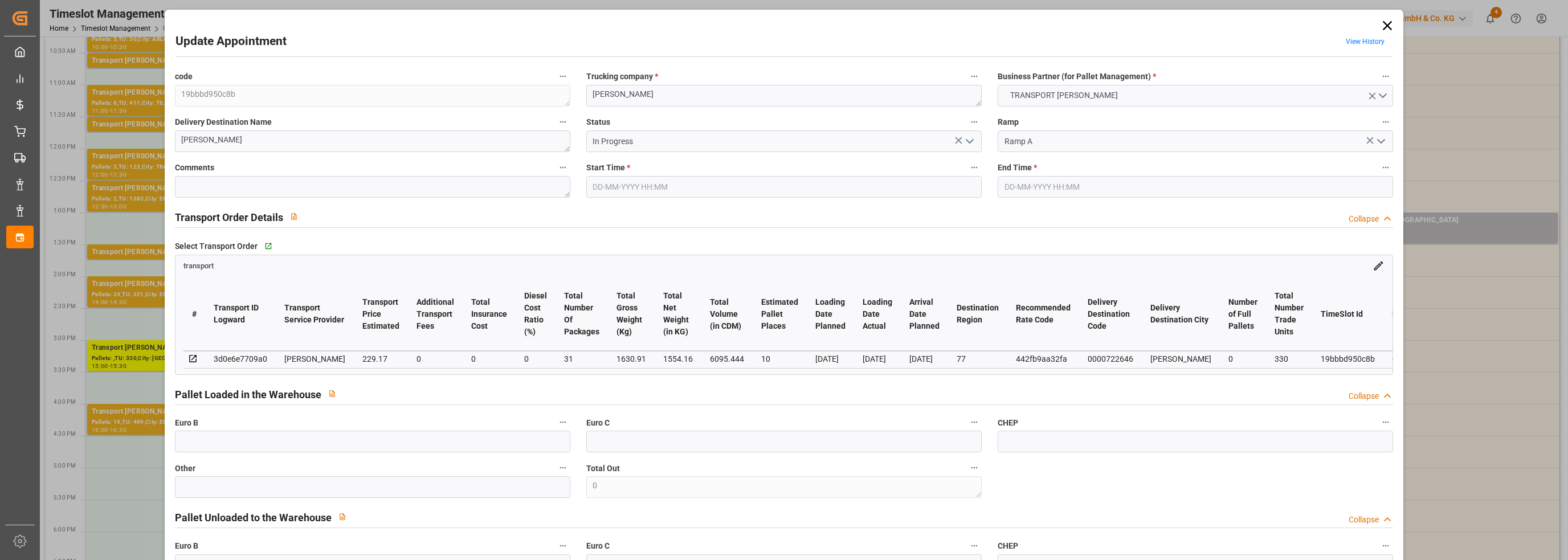
type input "10"
type input "229.17"
type input "0"
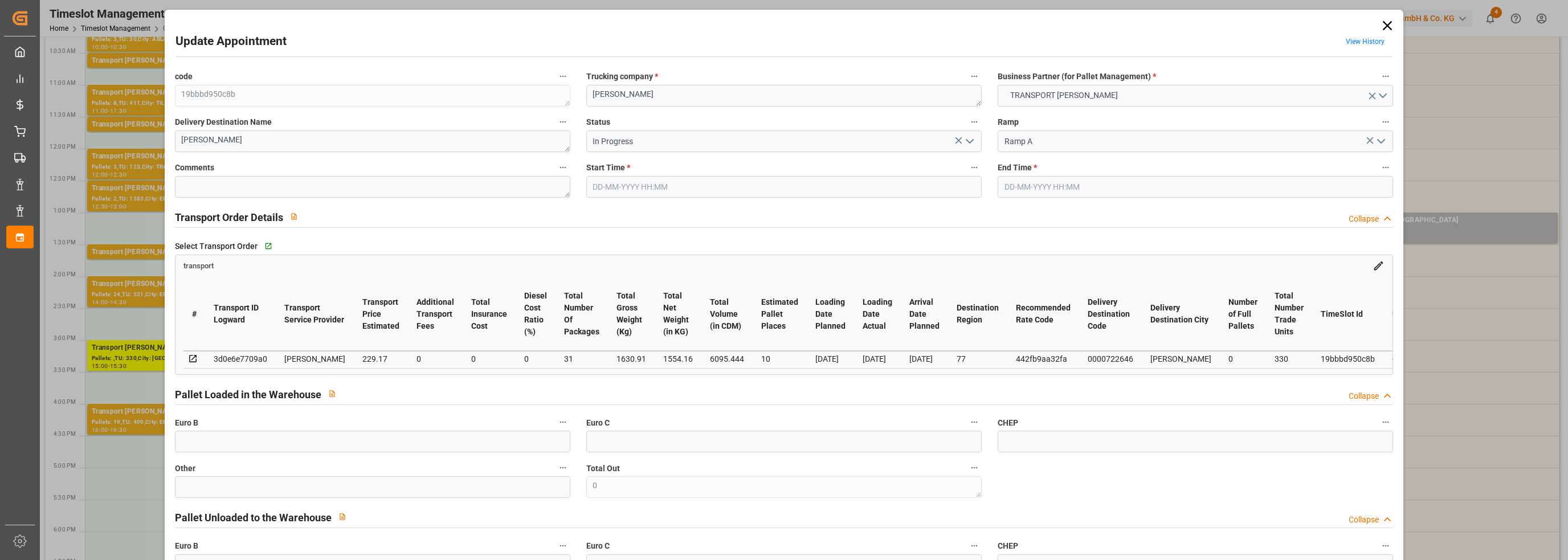
type input "219.8886"
type input "-9.2814"
type input "31"
type input "1554.16"
type input "2394.246"
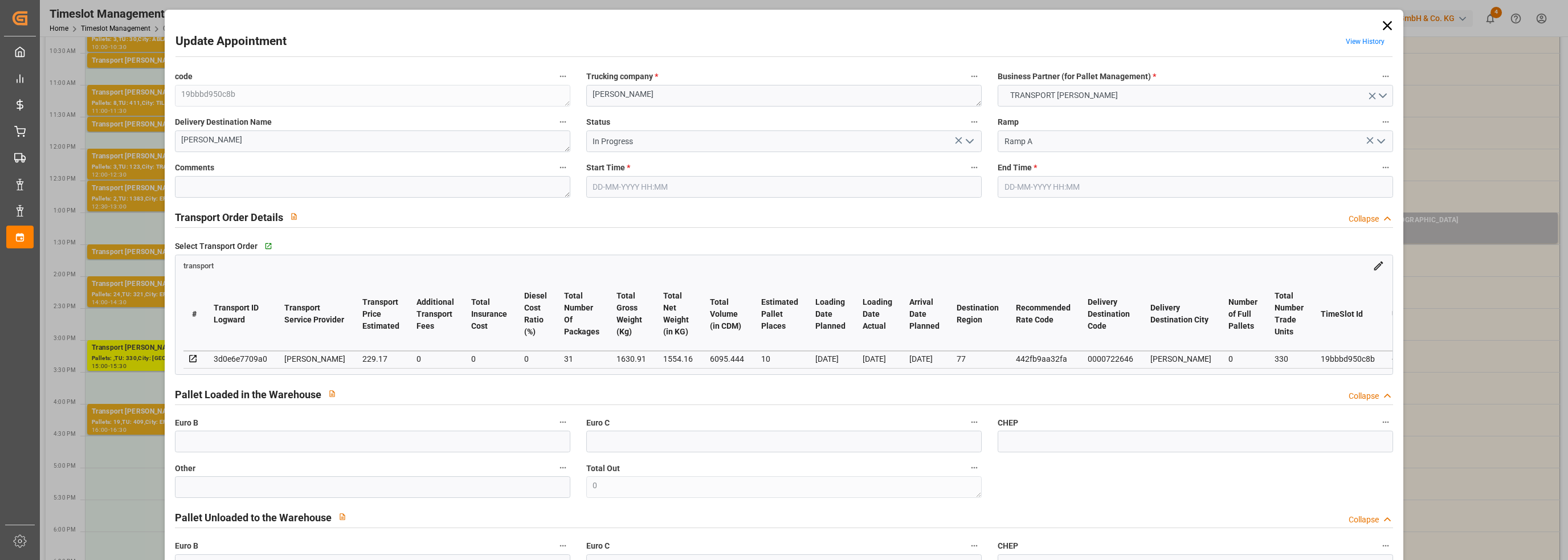
type input "6095.444"
type input "77"
type input "0"
type input "330"
type input "31"
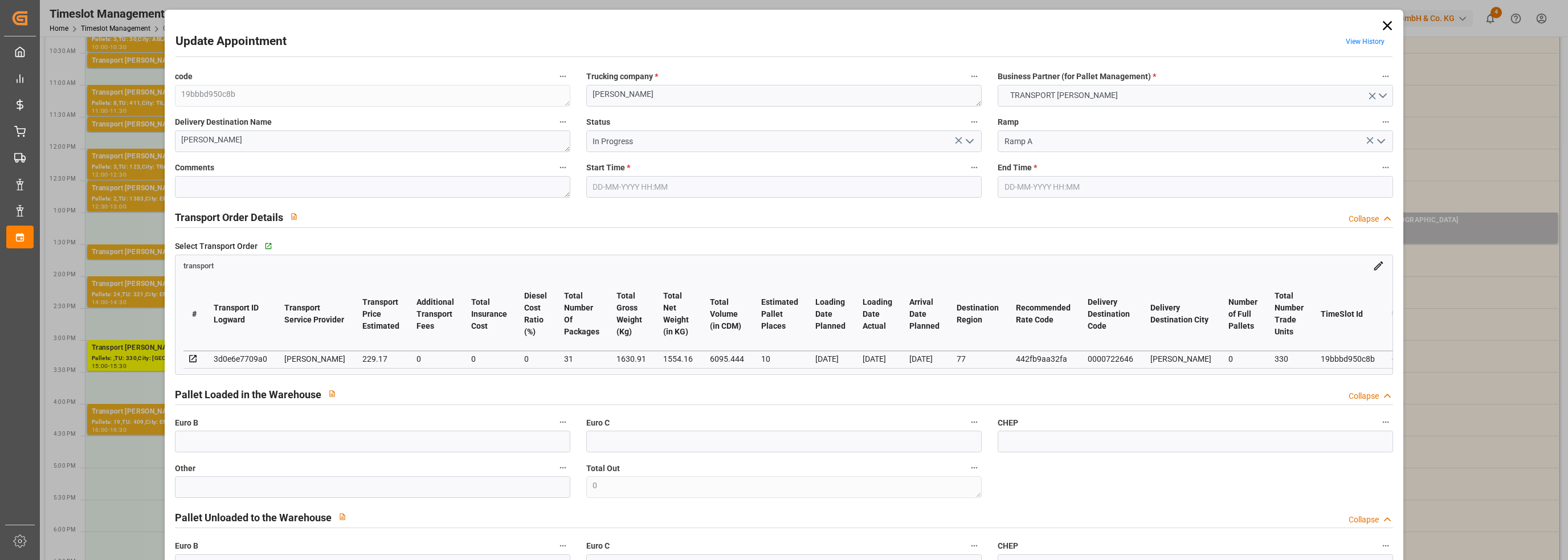
type input "101"
type input "1630.91"
type input "0"
type input "4710.8598"
type input "0"
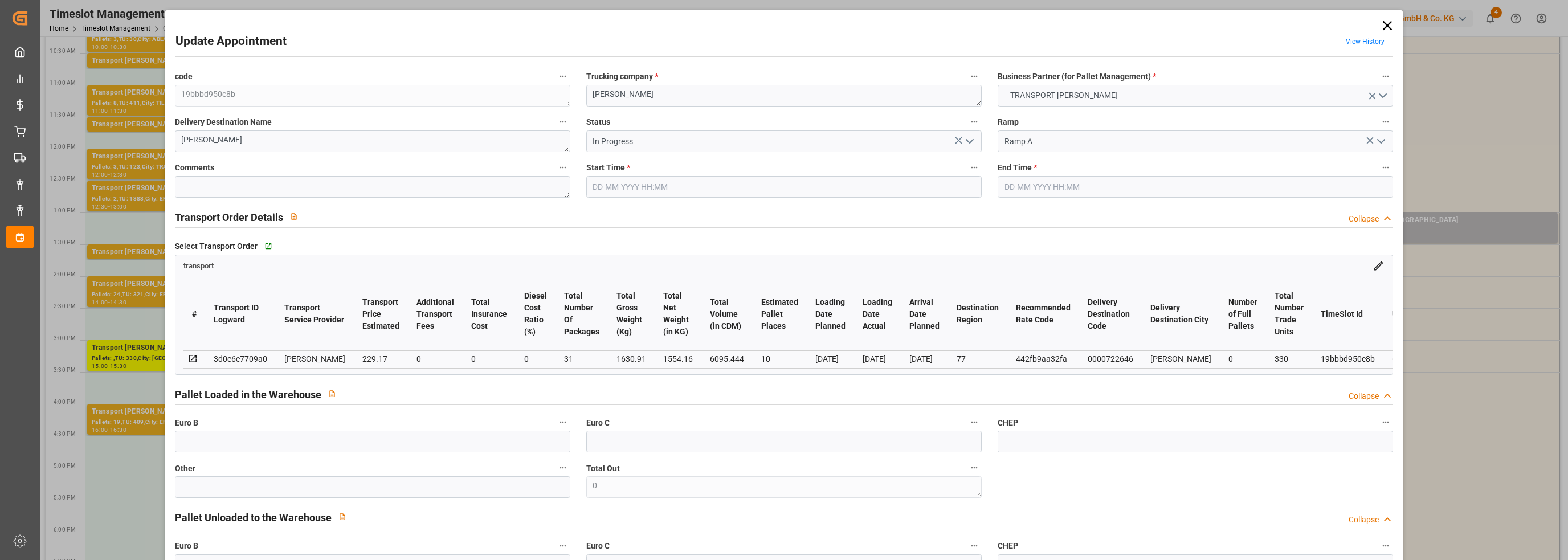
type input "0"
type input "21"
type input "35"
type input "[DATE] 15:00"
type input "[DATE] 15:30"
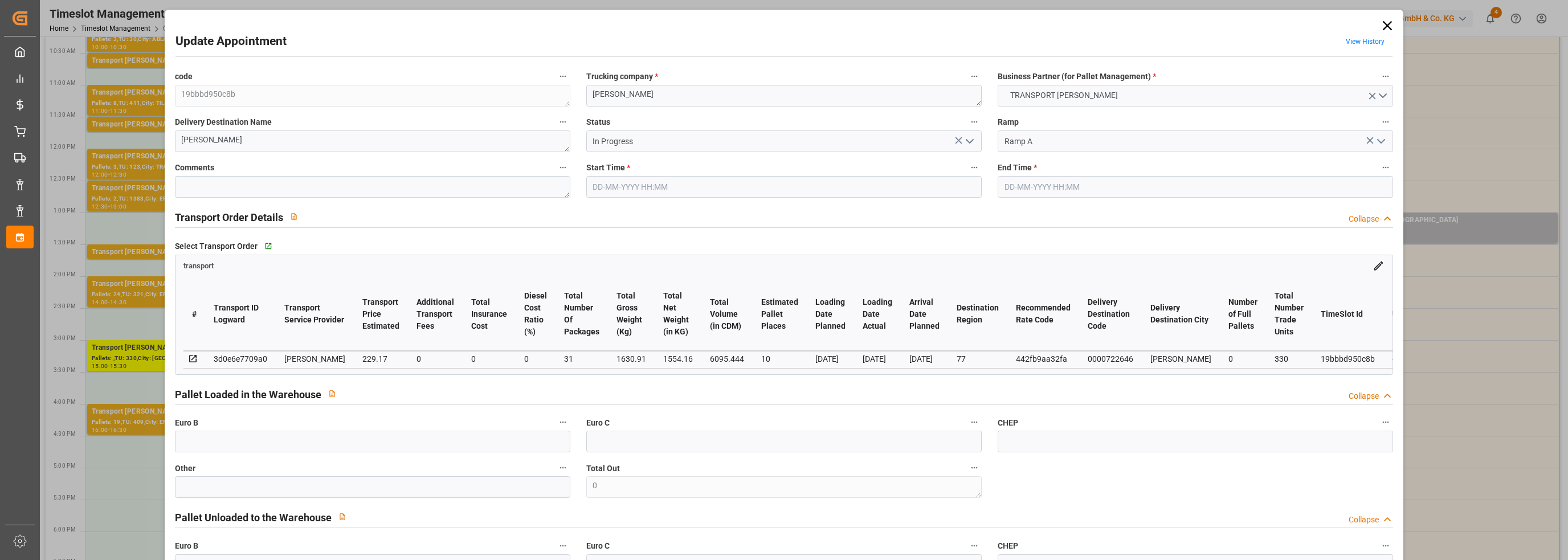
type input "[DATE] 17:13"
type input "[DATE] 11:59"
type input "[DATE]"
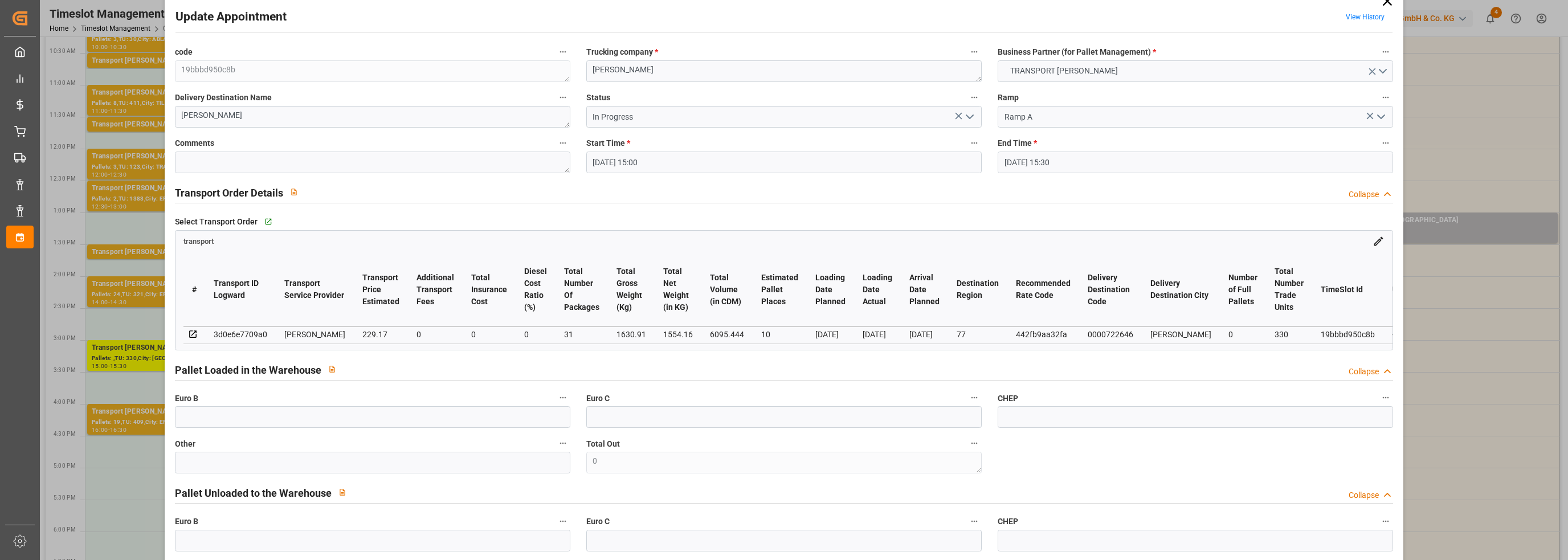
scroll to position [0, 0]
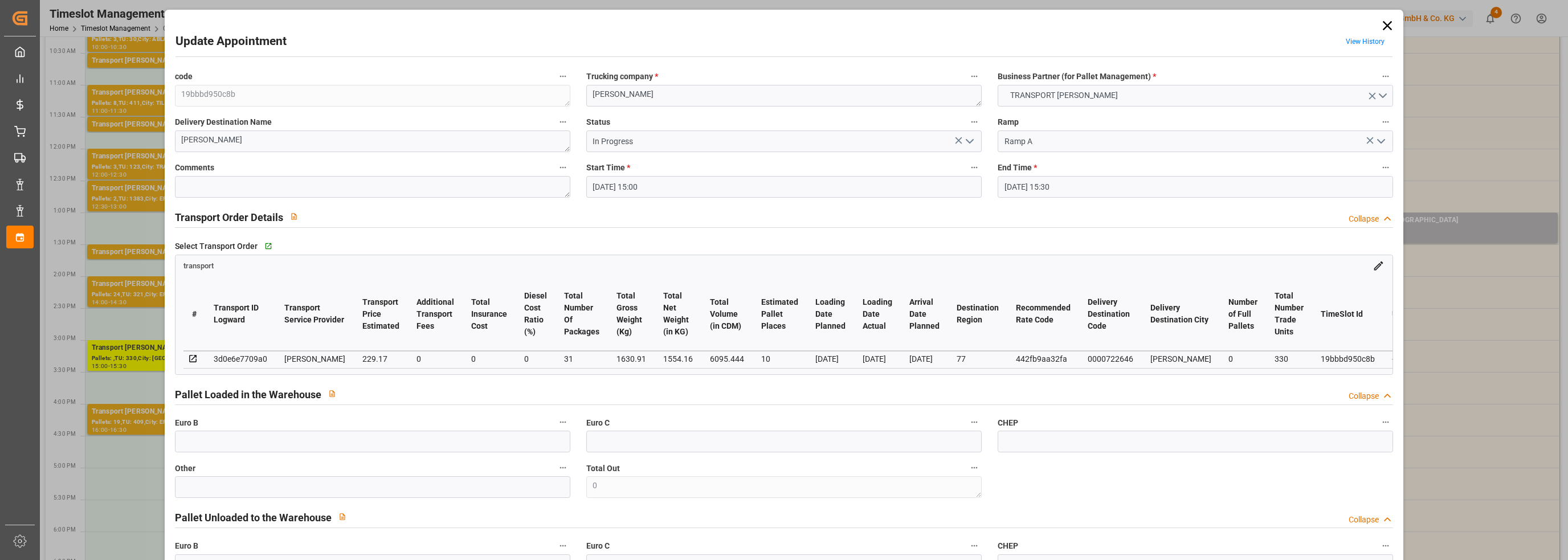
click at [1383, 20] on icon at bounding box center [1387, 25] width 16 height 16
